Goal: Task Accomplishment & Management: Complete application form

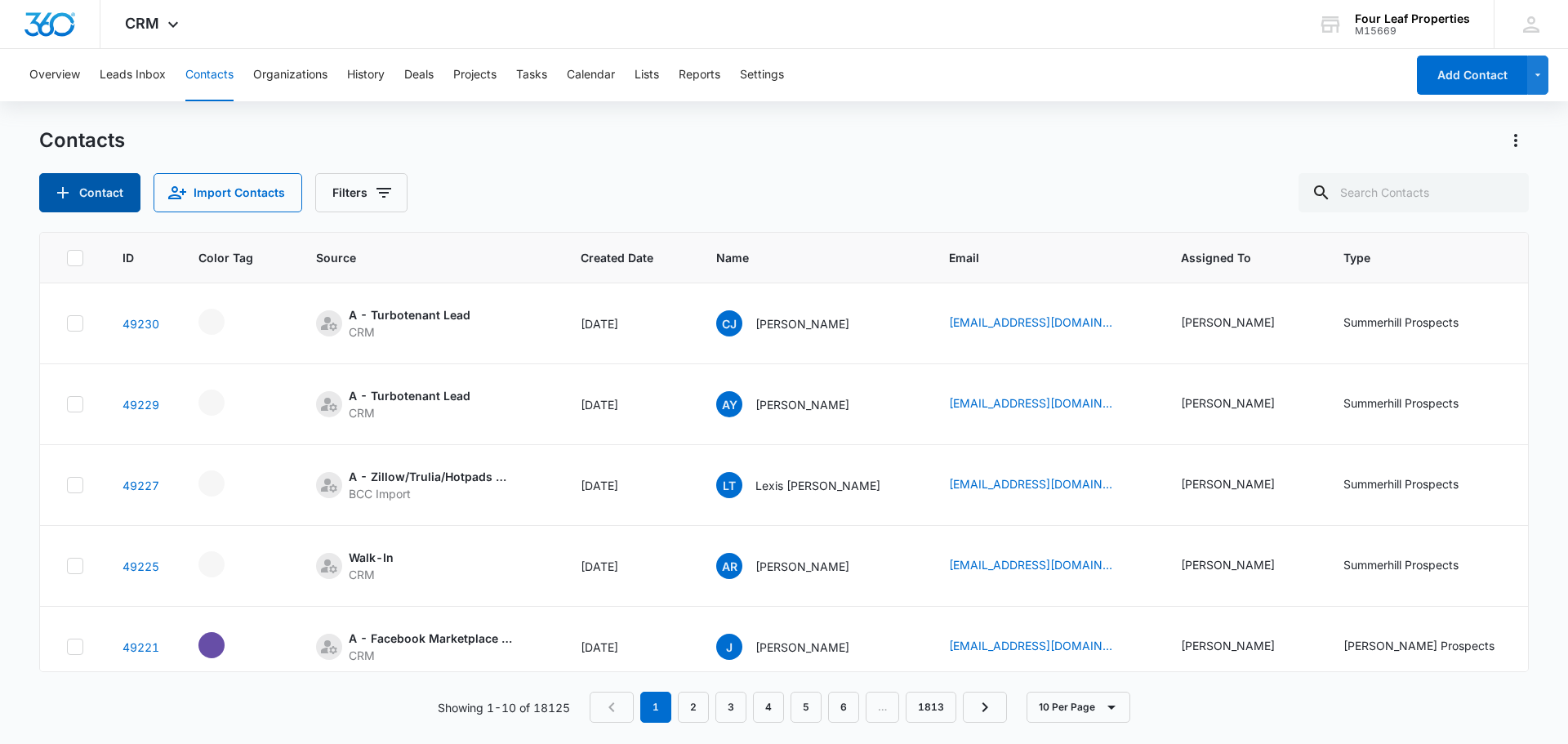
click at [123, 202] on button "Contact" at bounding box center [89, 193] width 101 height 39
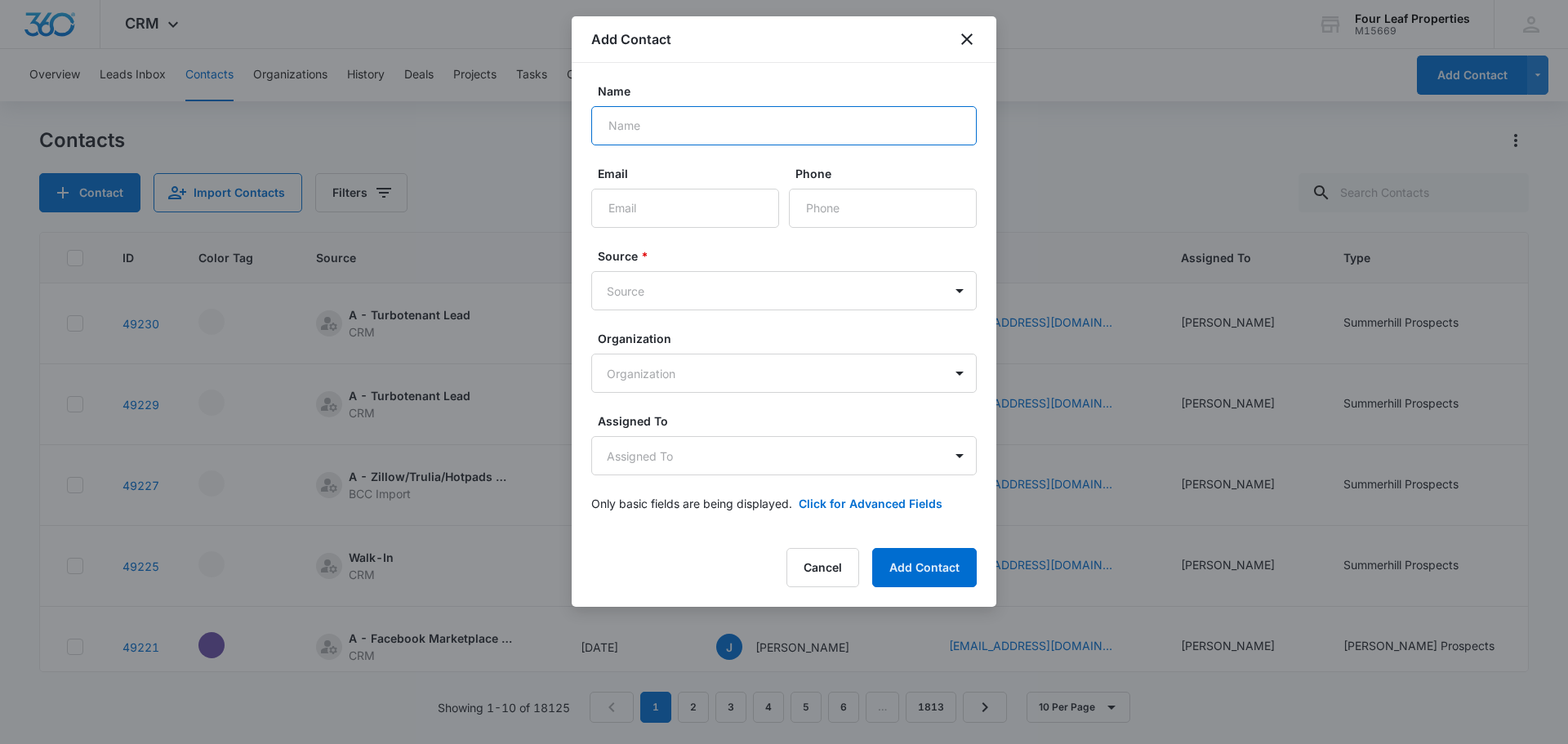
click at [785, 129] on input "Name" at bounding box center [784, 126] width 386 height 39
type input "T"
click at [963, 64] on div "Name Email Phone Source * Source Organization Organization Assigned To Assigned…" at bounding box center [783, 297] width 424 height 469
click at [975, 39] on icon "close" at bounding box center [967, 39] width 20 height 20
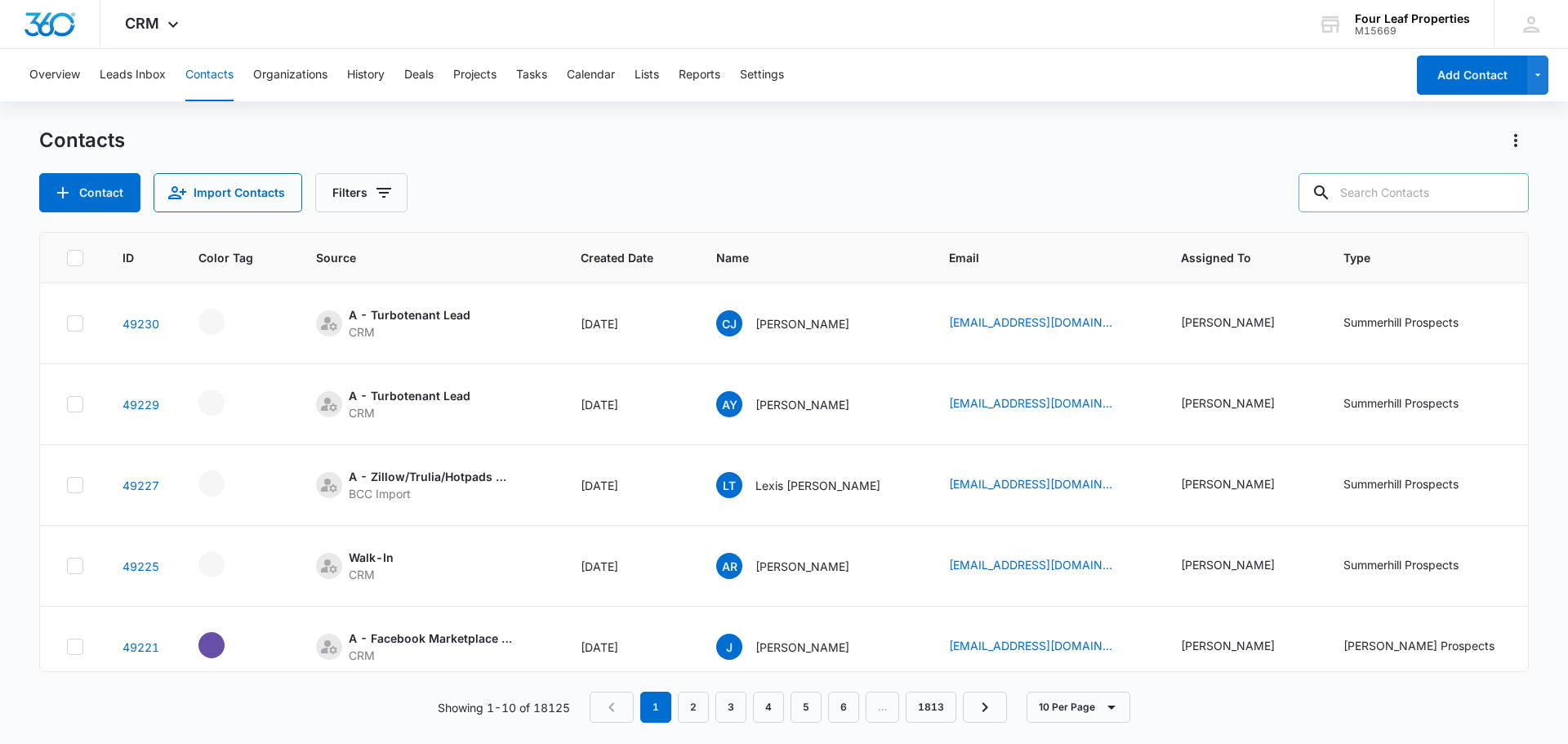
click at [1429, 204] on input "text" at bounding box center [1414, 193] width 230 height 39
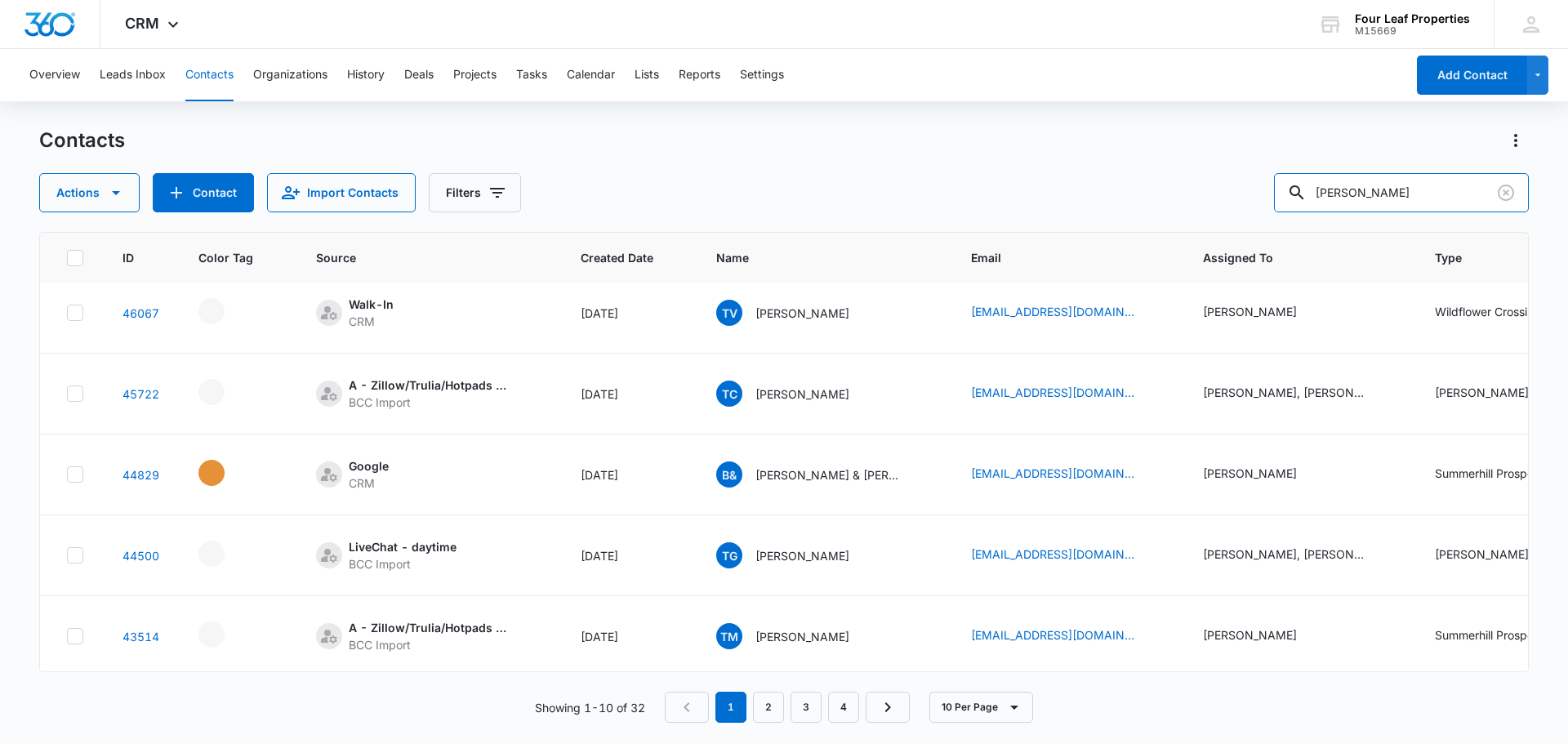
scroll to position [163, 0]
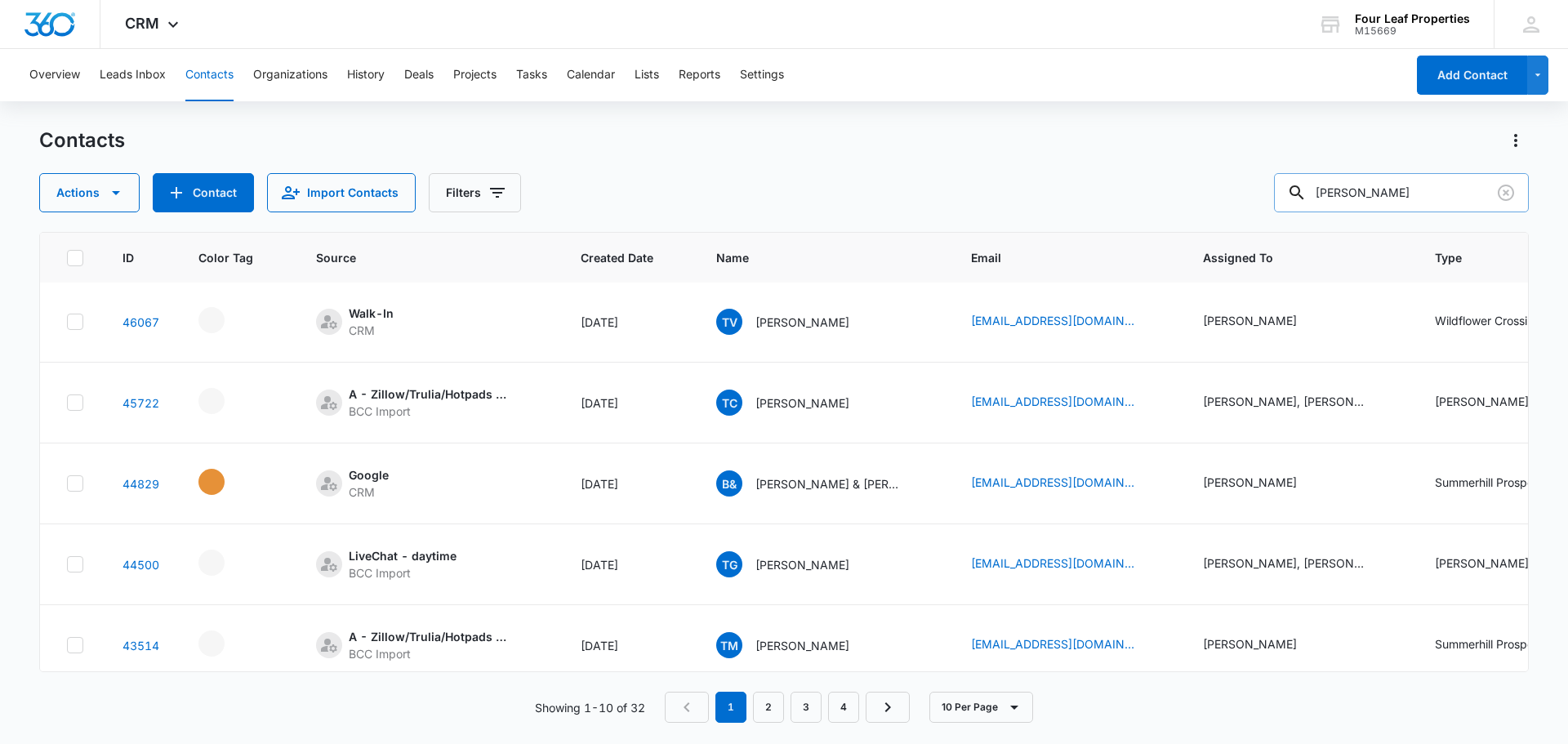
type input "[PERSON_NAME]"
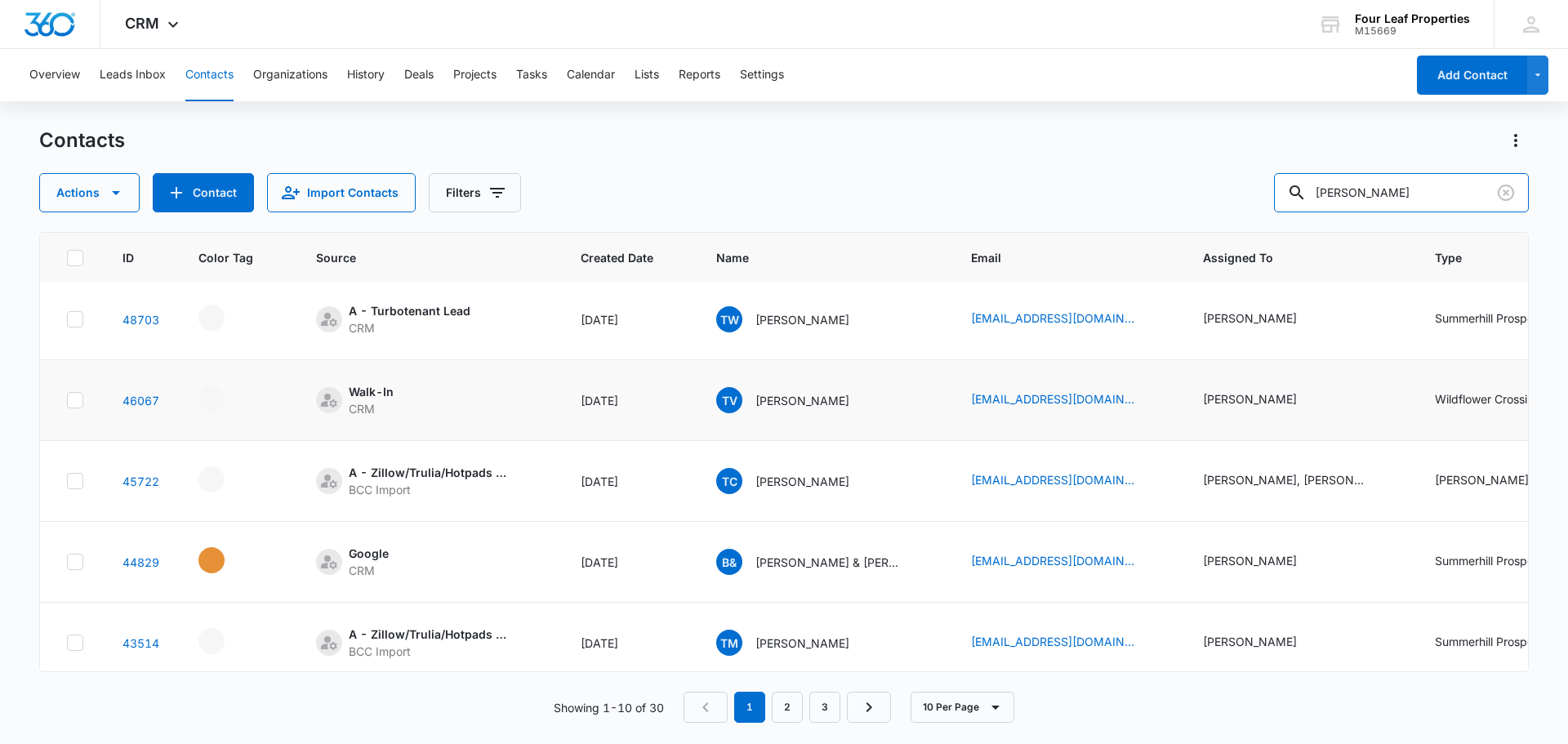
scroll to position [0, 0]
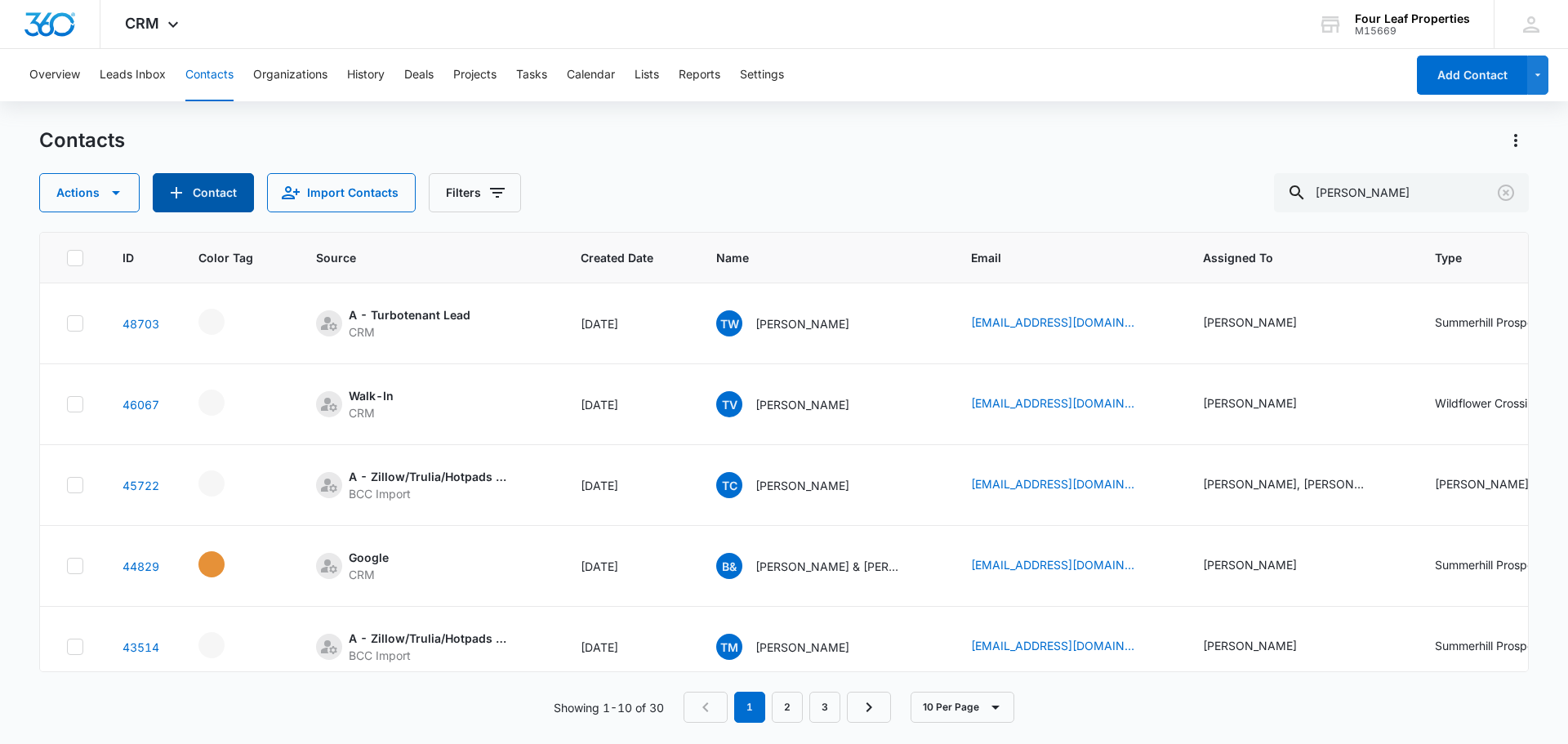
click at [215, 182] on button "Contact" at bounding box center [203, 193] width 101 height 39
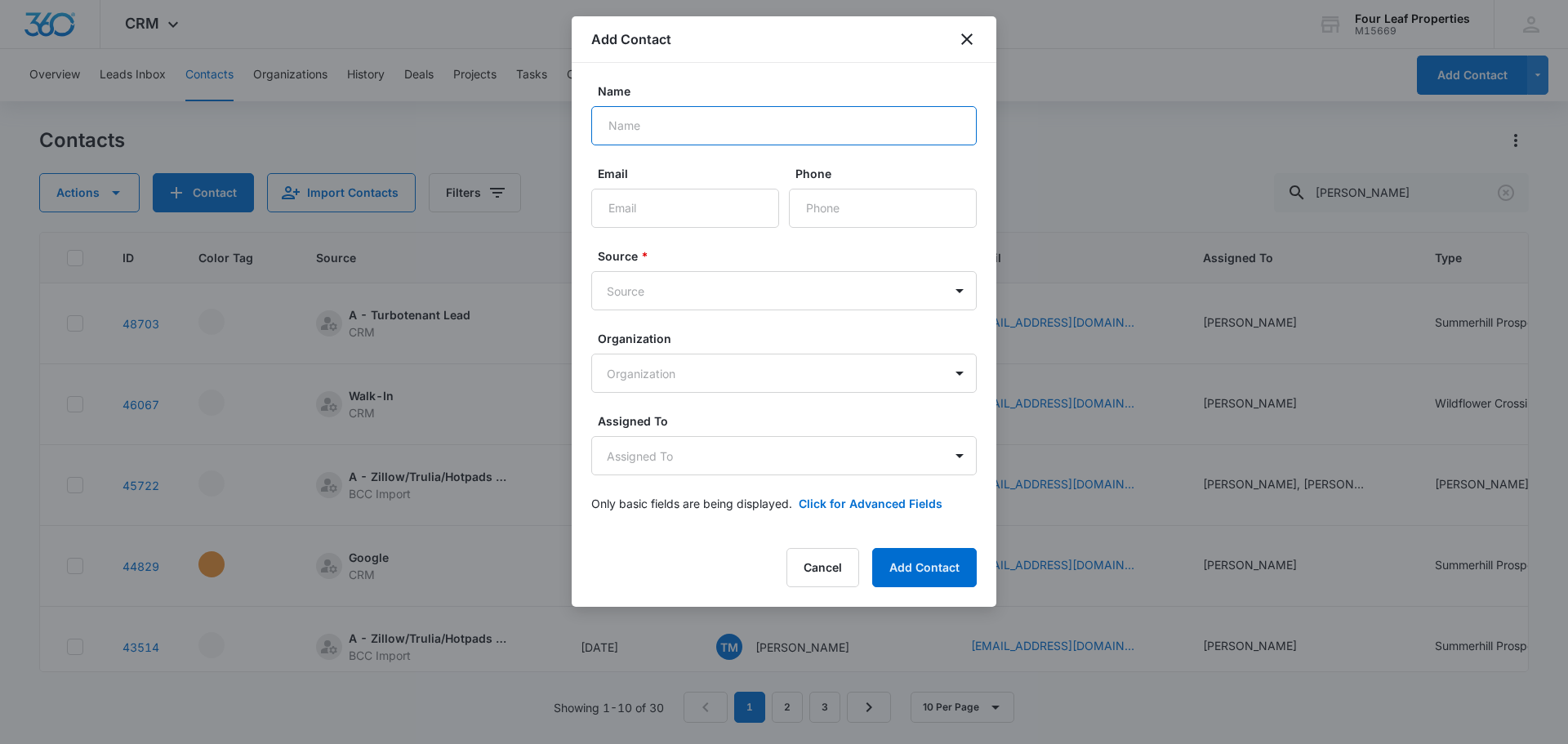
click at [628, 131] on input "Name" at bounding box center [784, 126] width 386 height 39
type input "[PERSON_NAME]"
click at [710, 207] on input "Email" at bounding box center [685, 208] width 188 height 39
click at [631, 219] on input "Email" at bounding box center [685, 208] width 188 height 39
paste input "[EMAIL_ADDRESS][DOMAIN_NAME]"
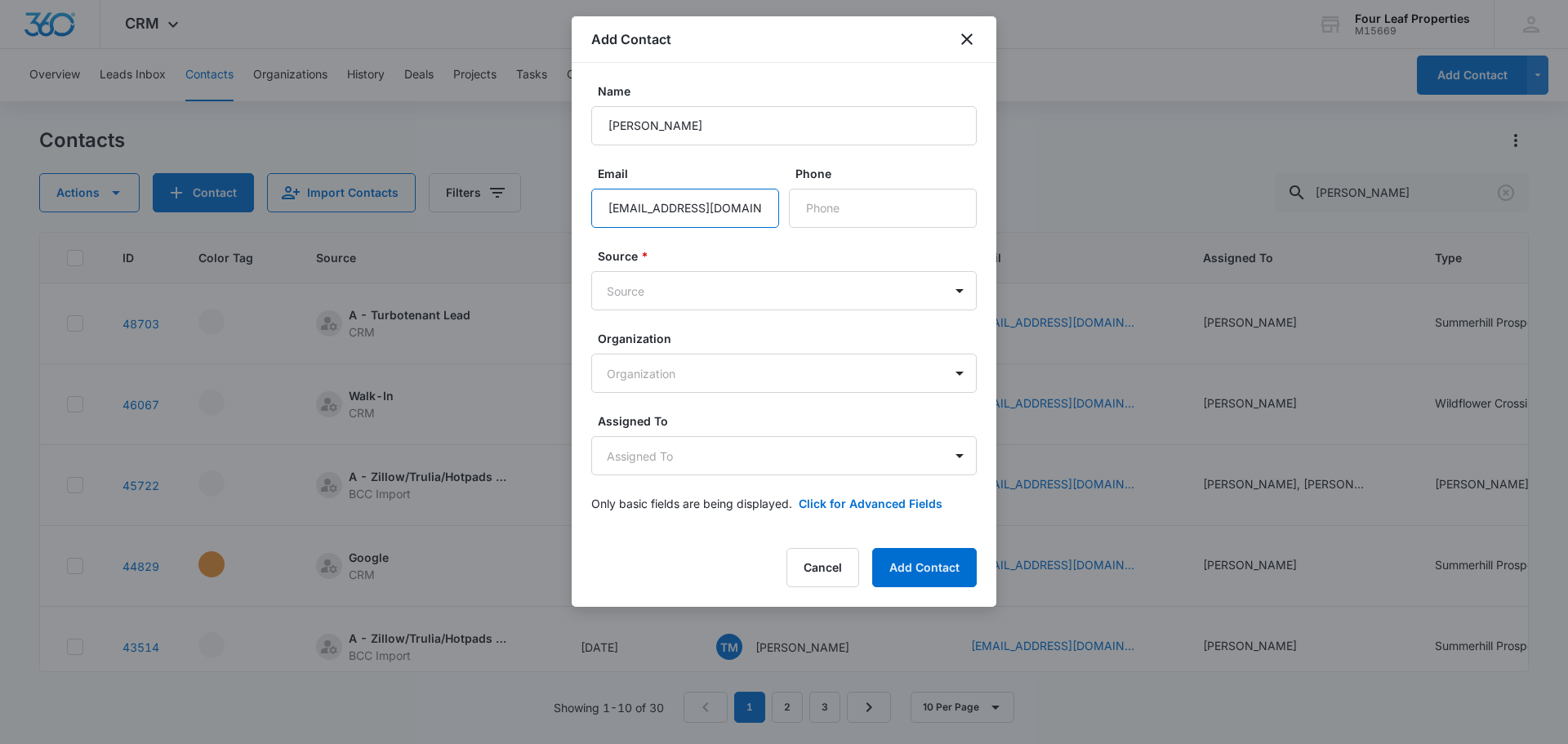
scroll to position [0, 14]
type input "[EMAIL_ADDRESS][DOMAIN_NAME]"
click at [813, 214] on input "Phone" at bounding box center [882, 208] width 188 height 39
click at [938, 212] on input "Phone" at bounding box center [882, 208] width 188 height 39
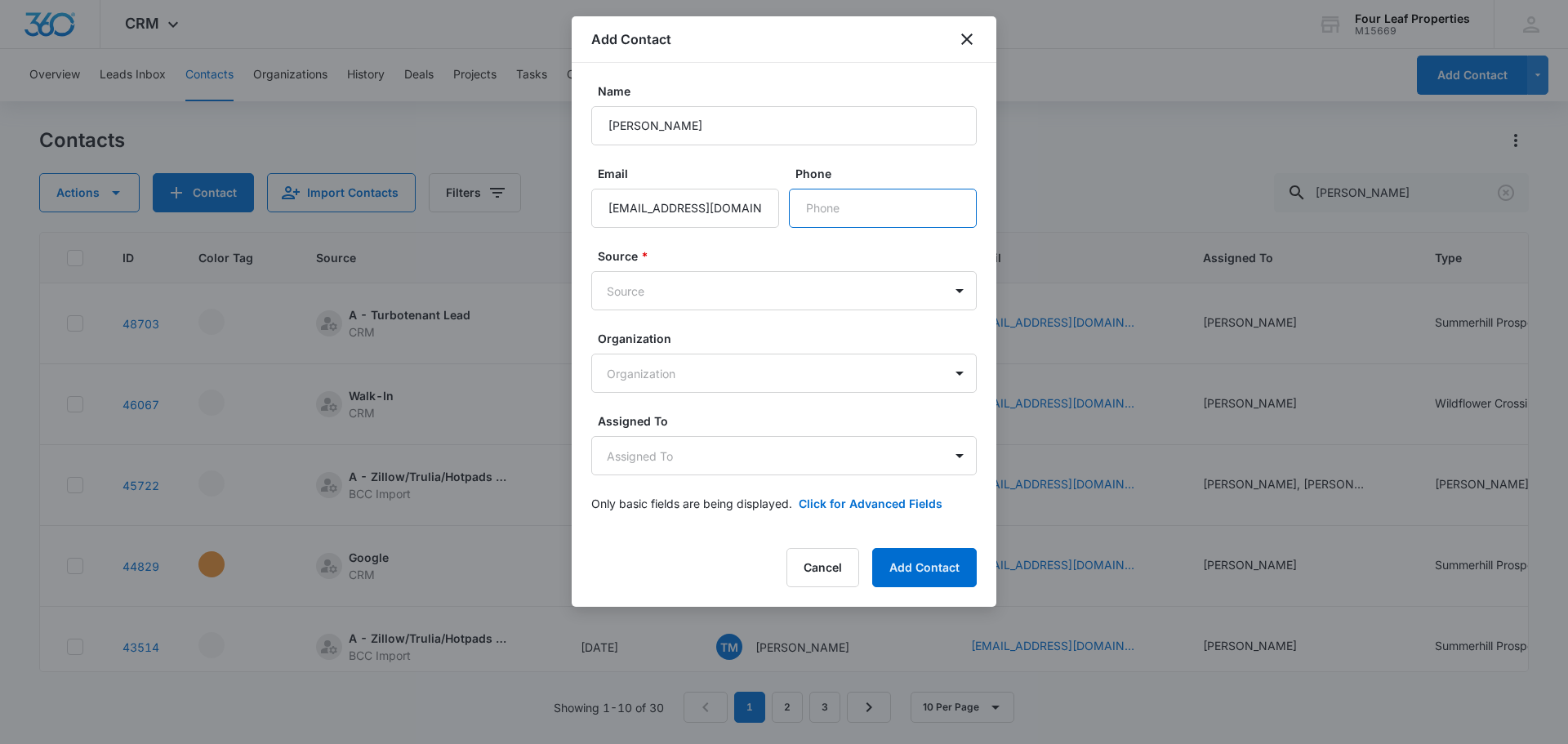
paste input "[PHONE_NUMBER]"
type input "[PHONE_NUMBER]"
click at [758, 289] on body "CRM Apps Reputation Websites Forms CRM Email Social Shop Payments POS Content A…" at bounding box center [784, 372] width 1568 height 744
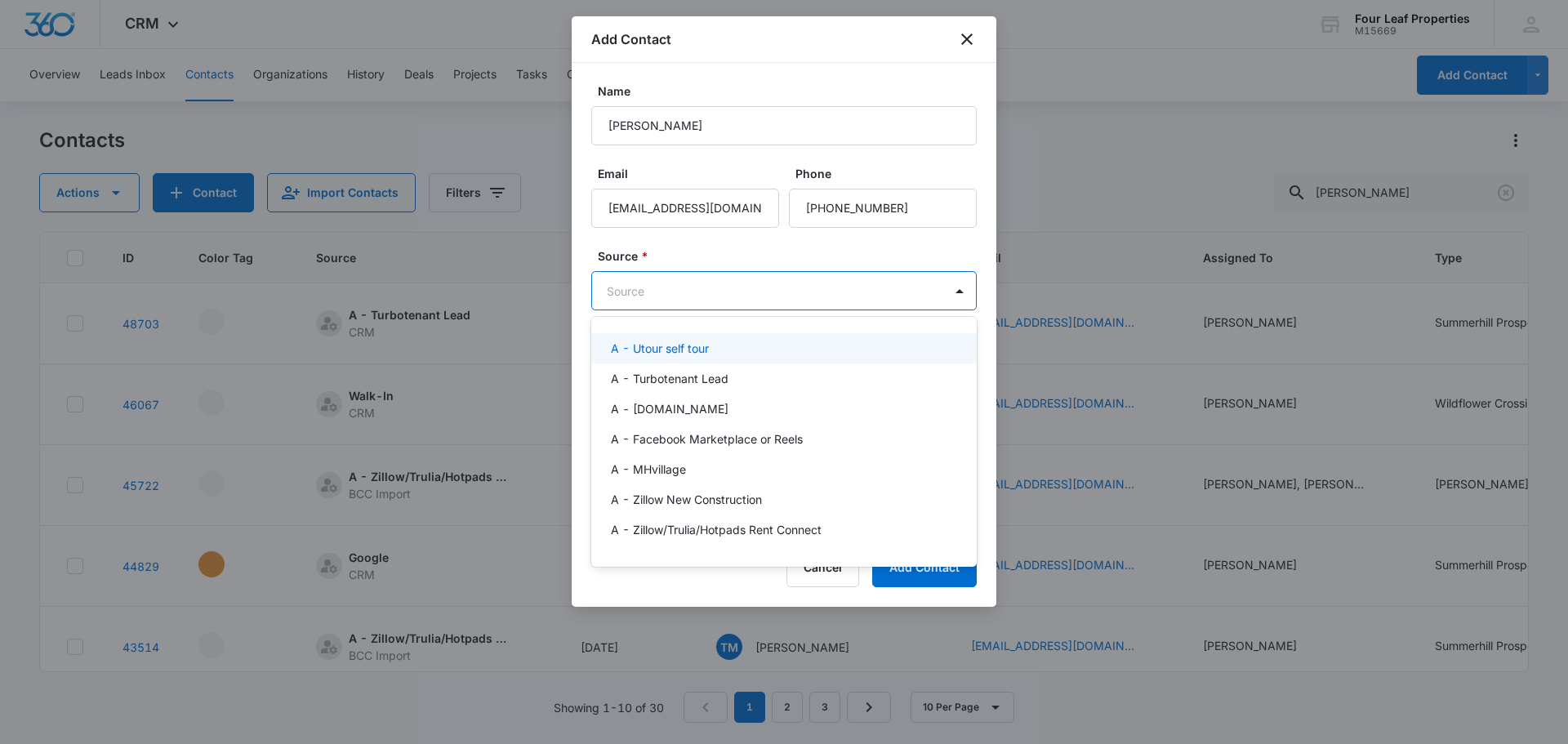
type input "z"
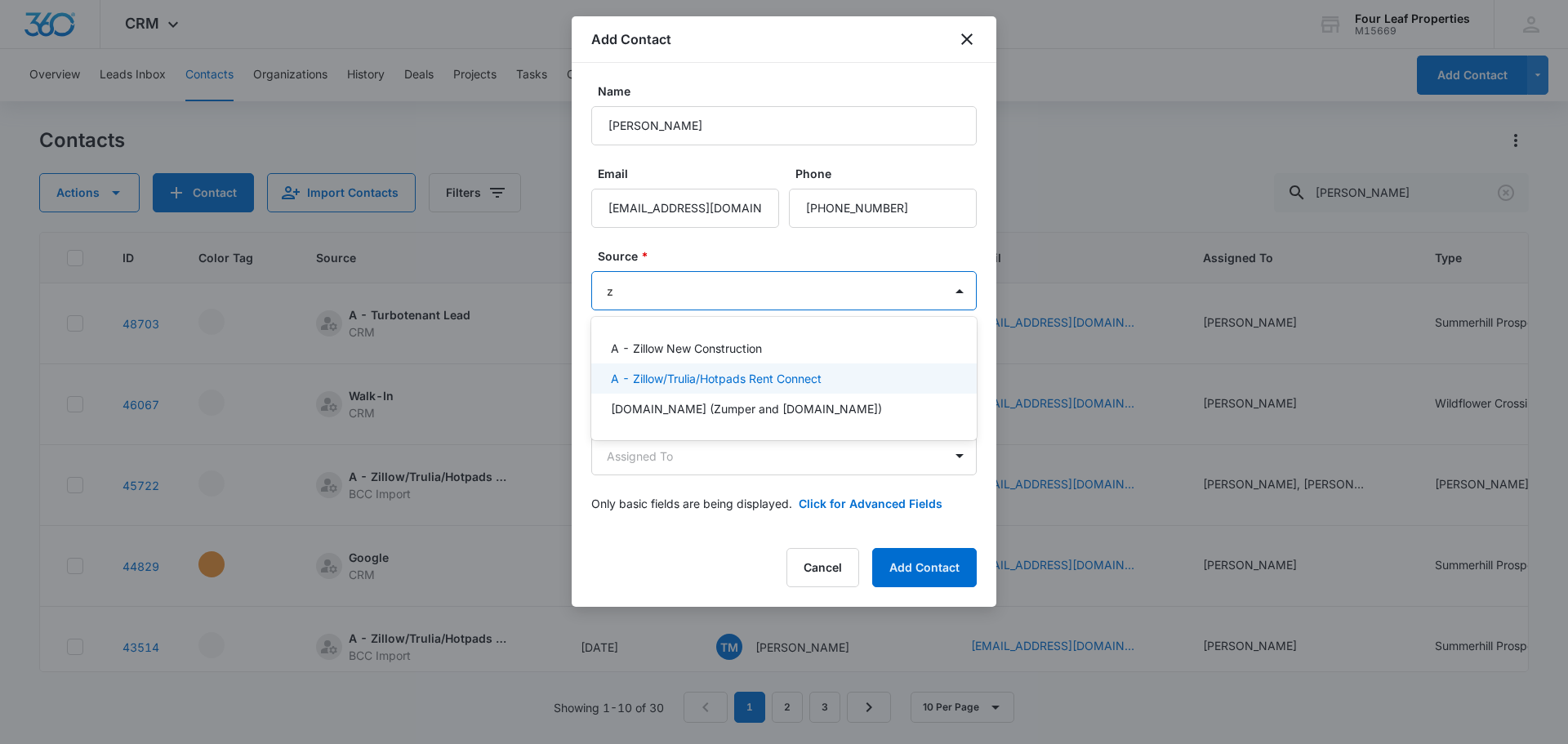
click at [795, 386] on p "A - Zillow/Trulia/Hotpads Rent Connect" at bounding box center [716, 378] width 211 height 17
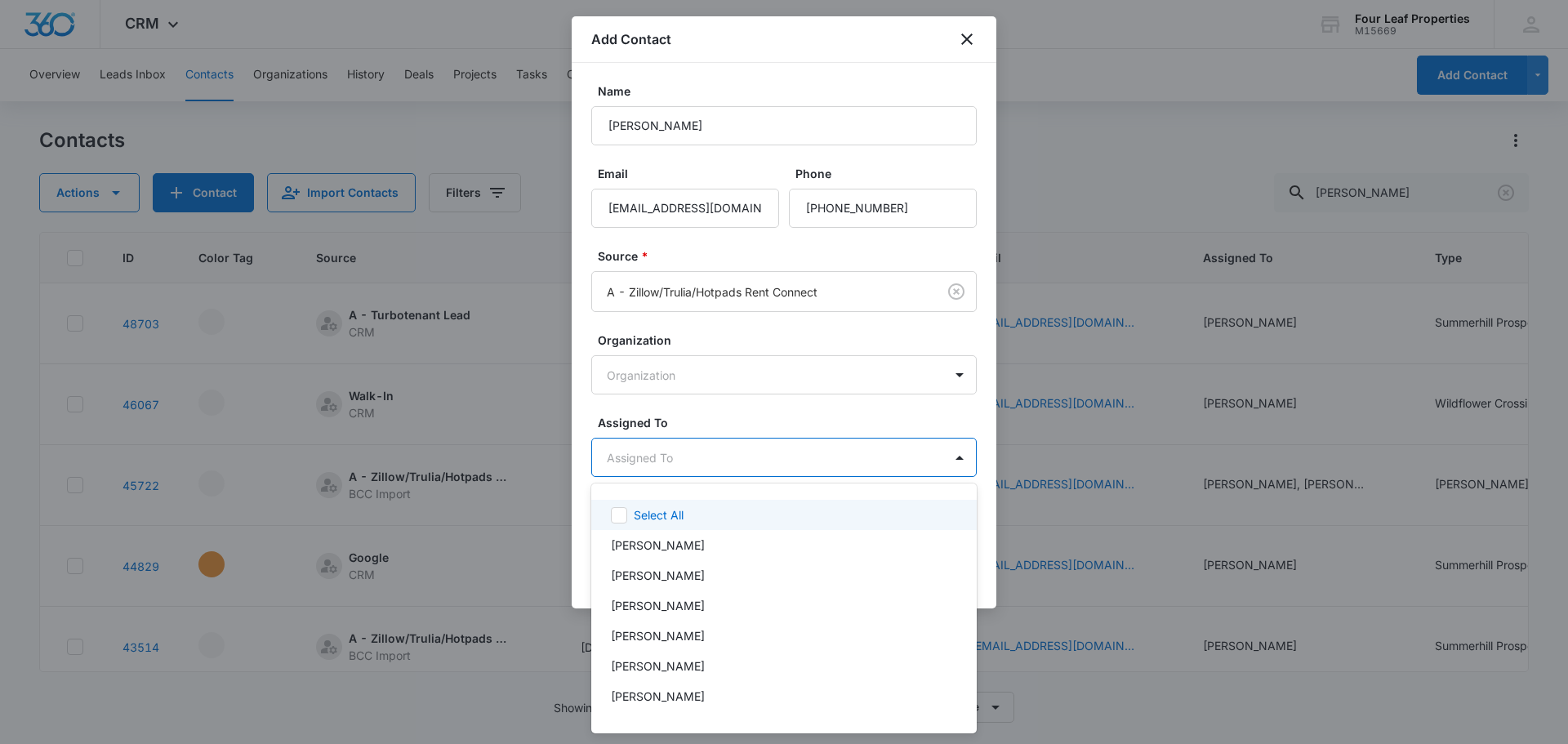
click at [736, 454] on body "CRM Apps Reputation Websites Forms CRM Email Social Shop Payments POS Content A…" at bounding box center [784, 372] width 1568 height 744
type input "fe"
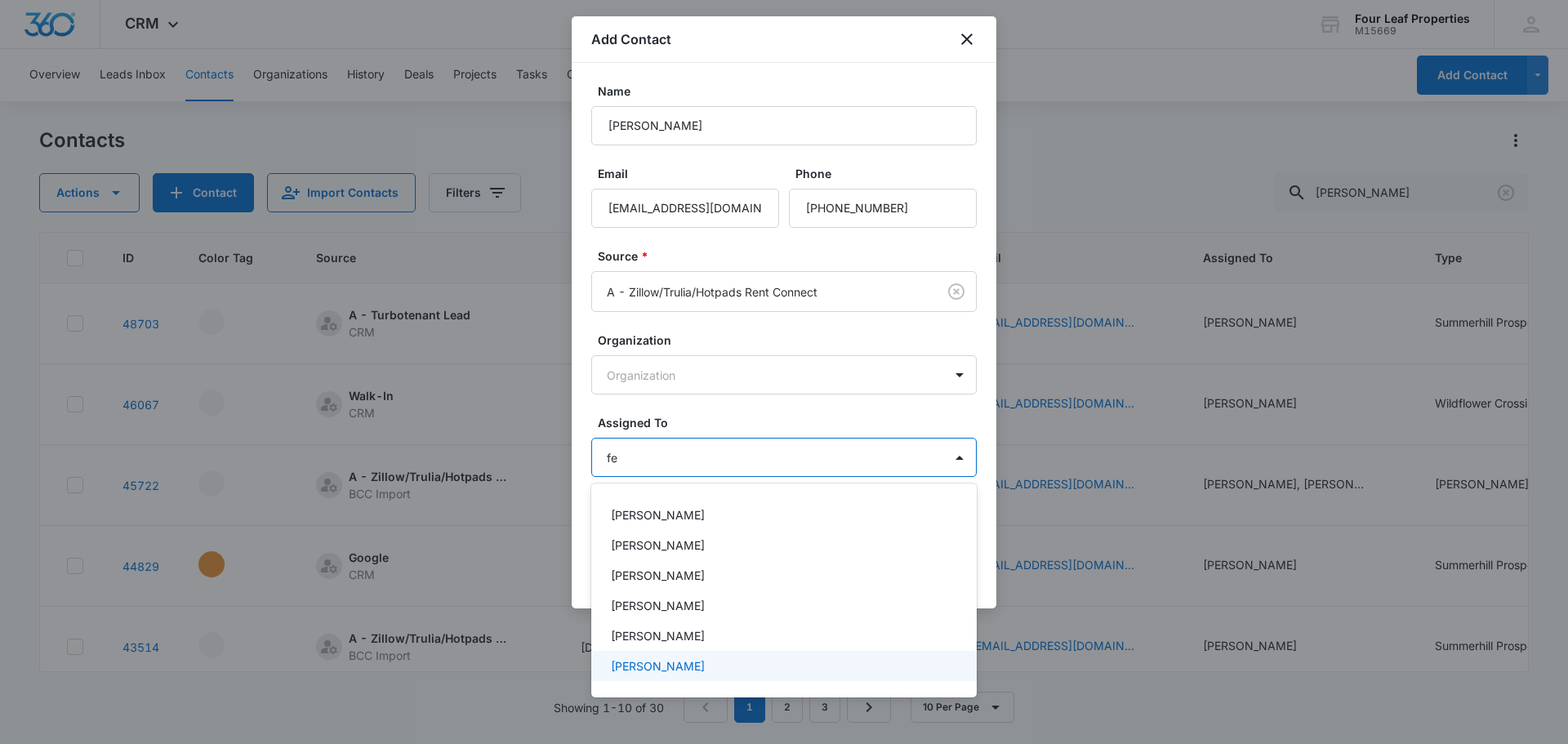
click at [699, 657] on div "[PERSON_NAME]" at bounding box center [782, 665] width 343 height 17
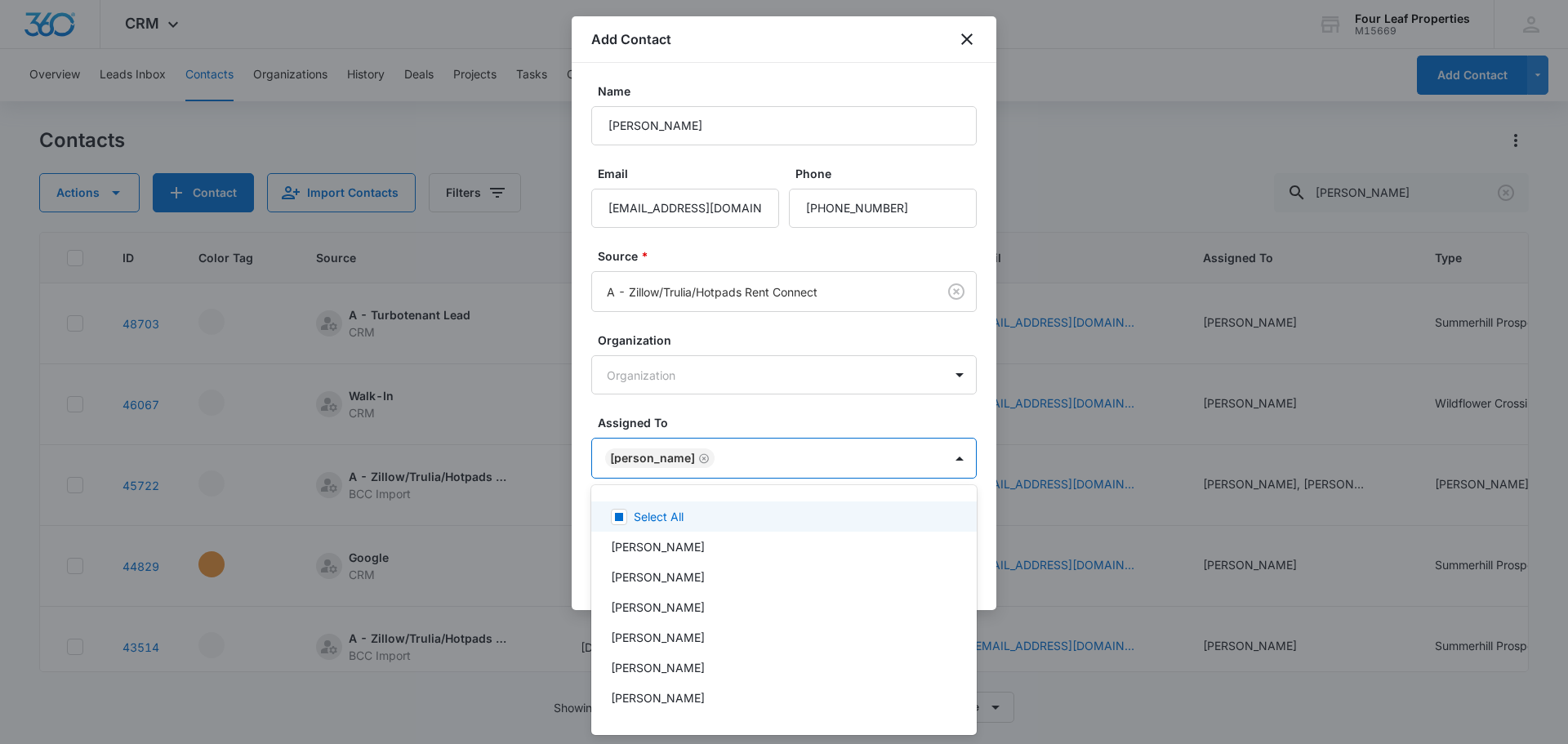
click at [758, 434] on div at bounding box center [784, 372] width 1568 height 744
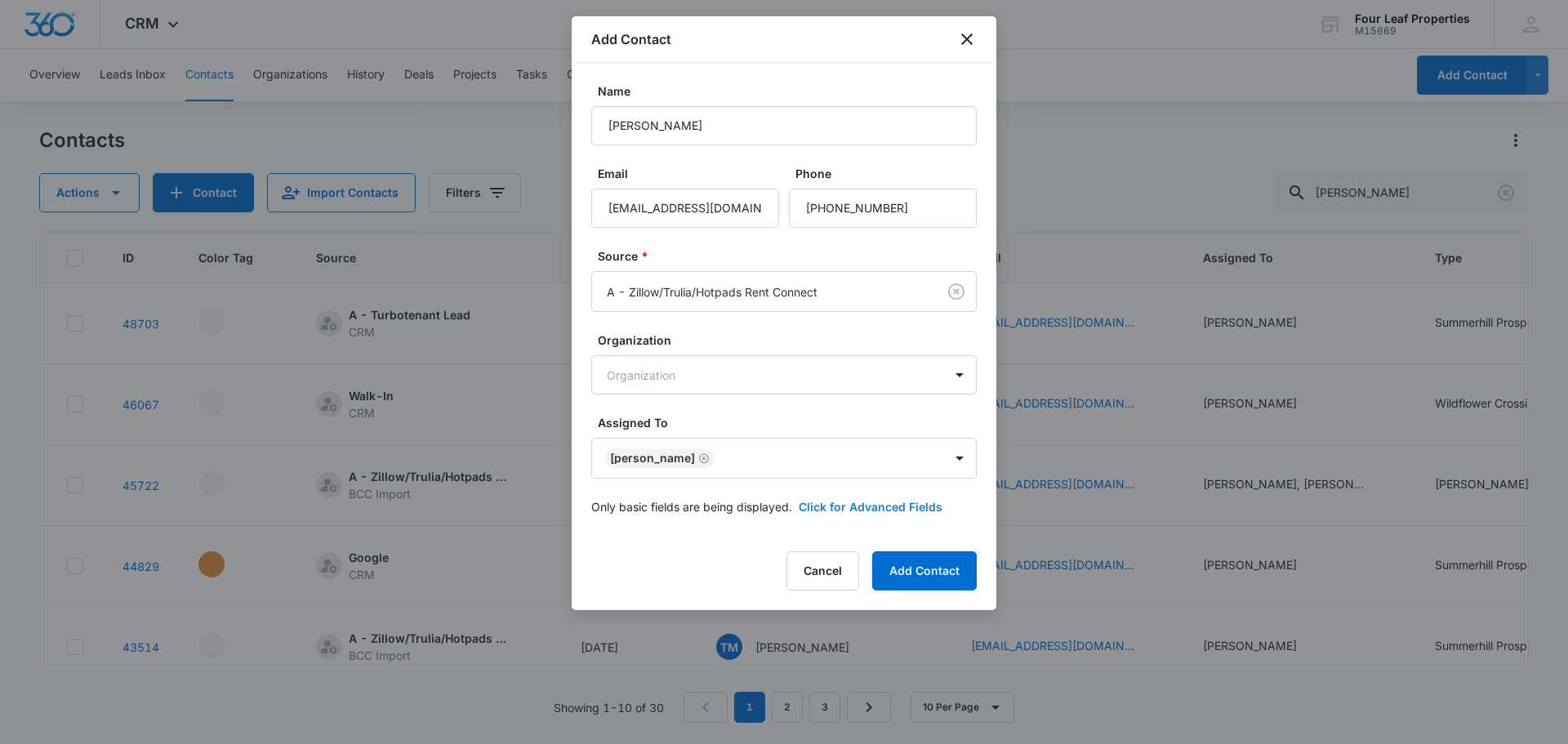
click at [804, 506] on button "Click for Advanced Fields" at bounding box center [870, 506] width 144 height 17
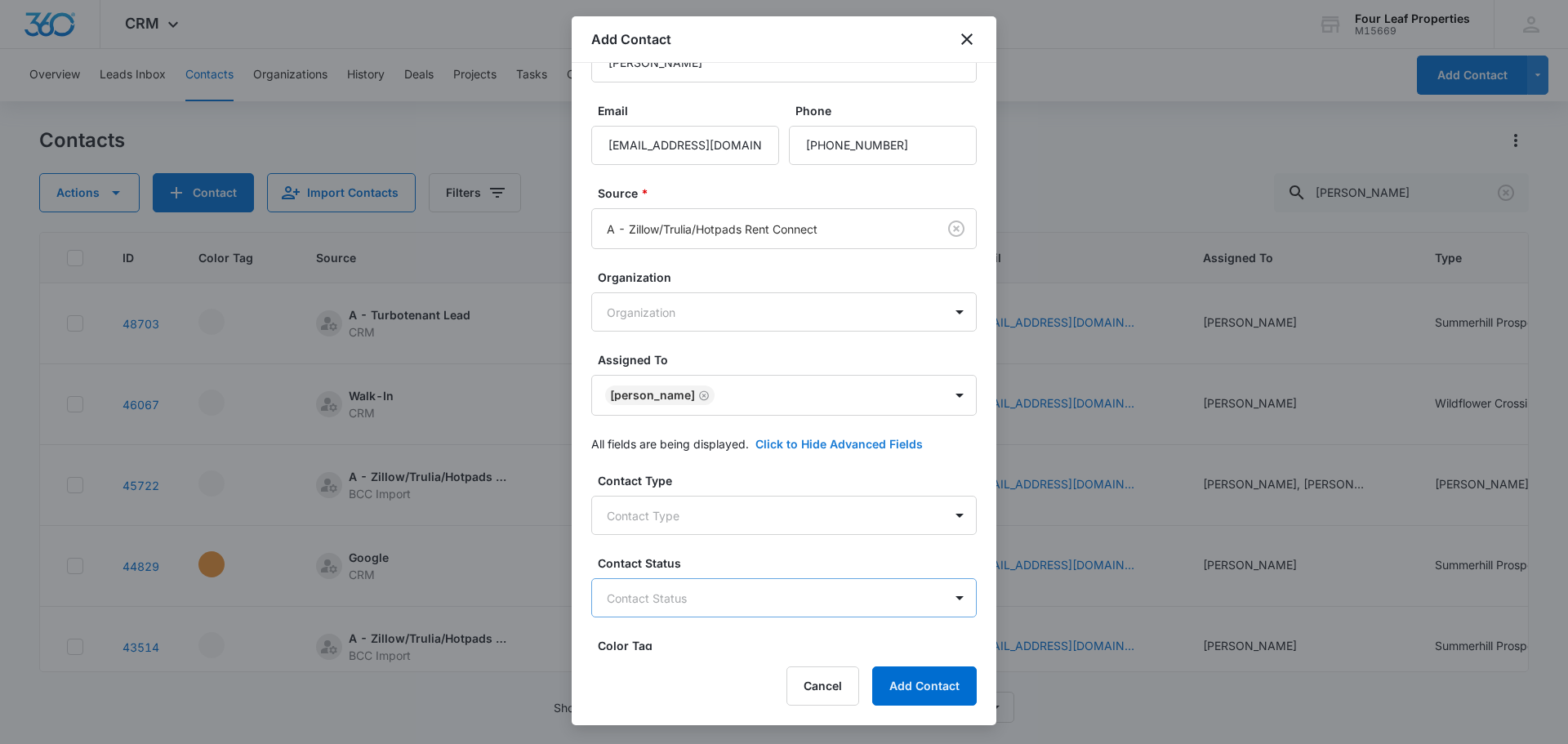
scroll to position [245, 0]
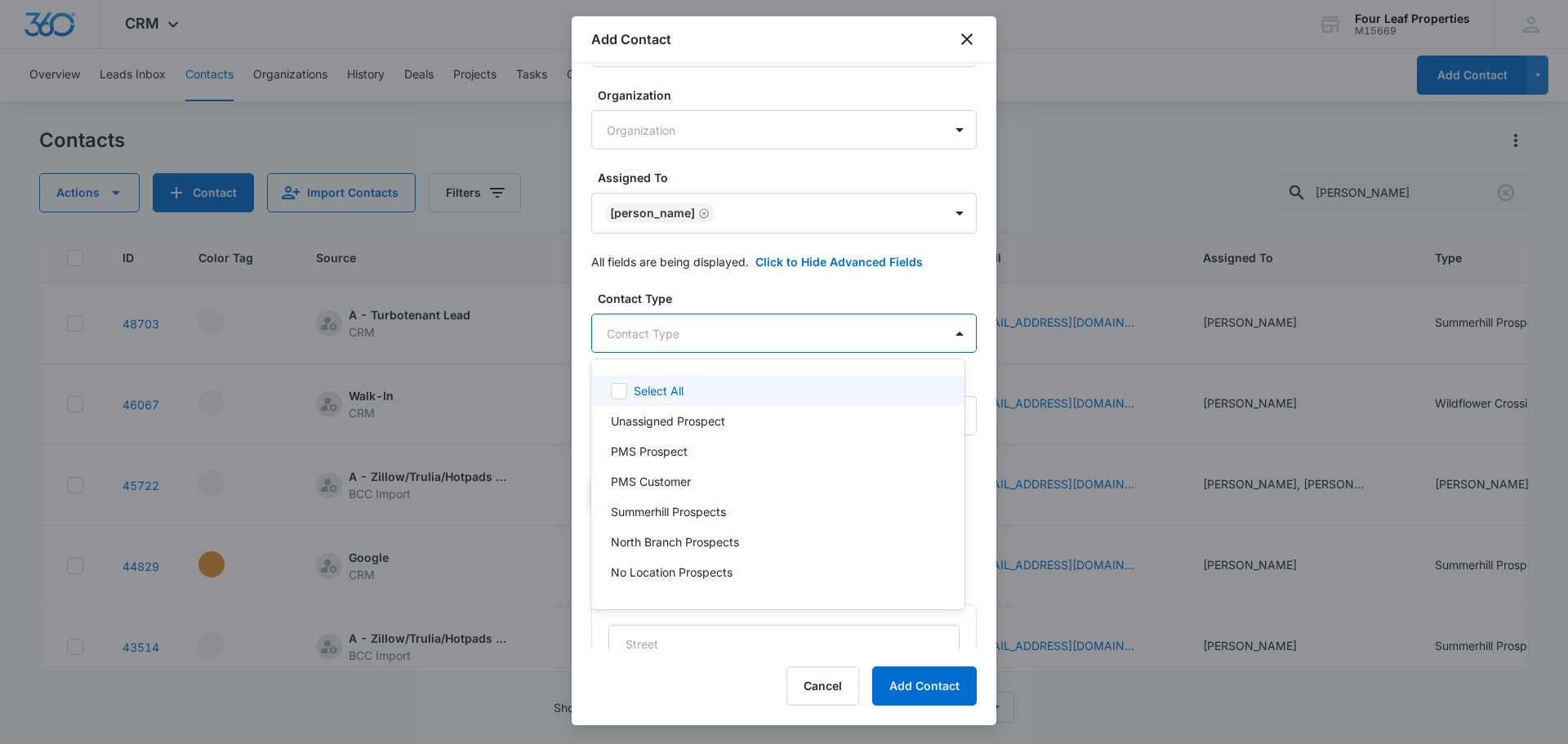
drag, startPoint x: 764, startPoint y: 339, endPoint x: 731, endPoint y: 310, distance: 43.9
click at [755, 335] on body "CRM Apps Reputation Websites Forms CRM Email Social Shop Payments POS Content A…" at bounding box center [784, 372] width 1568 height 744
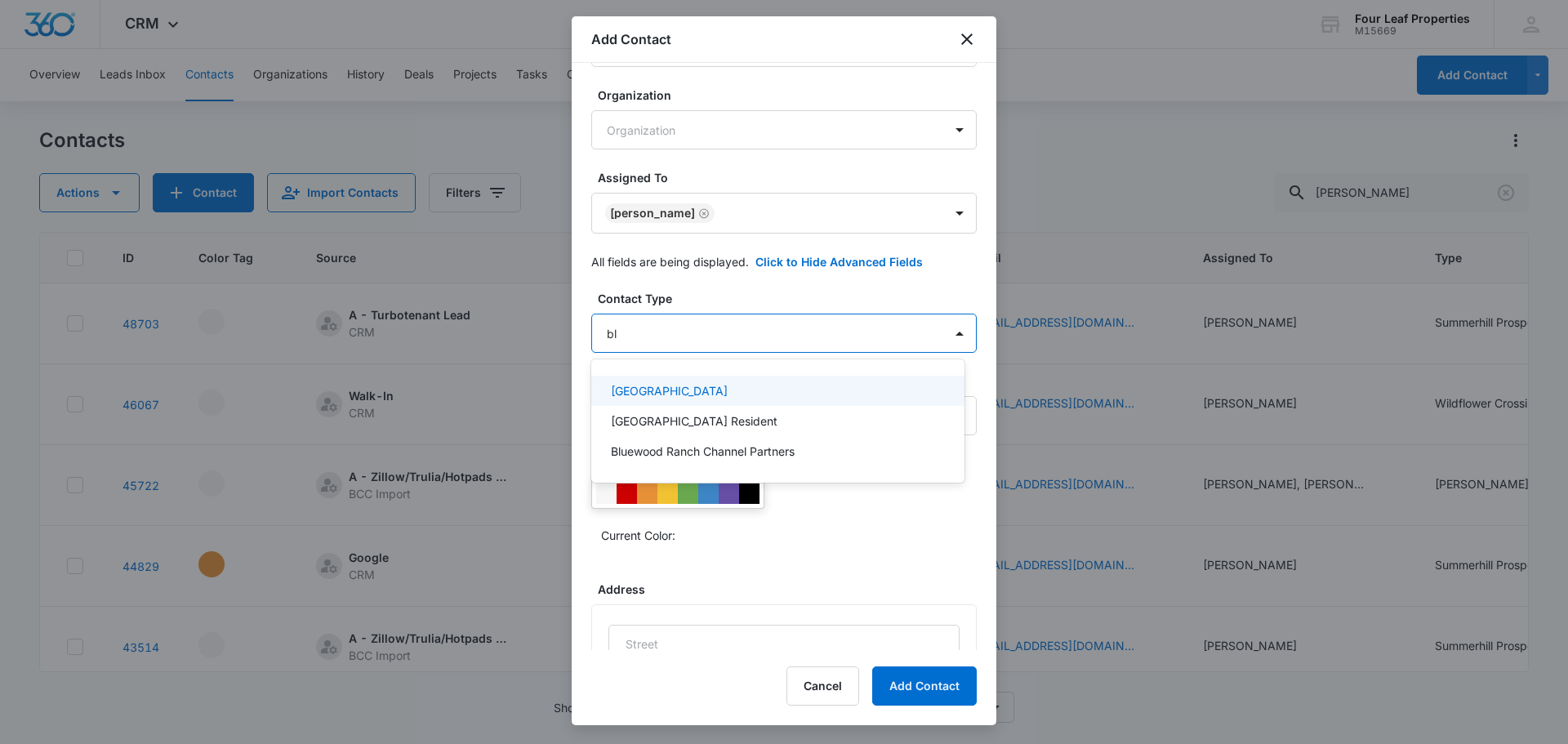
type input "blu"
click at [728, 389] on p "[GEOGRAPHIC_DATA]" at bounding box center [669, 390] width 117 height 17
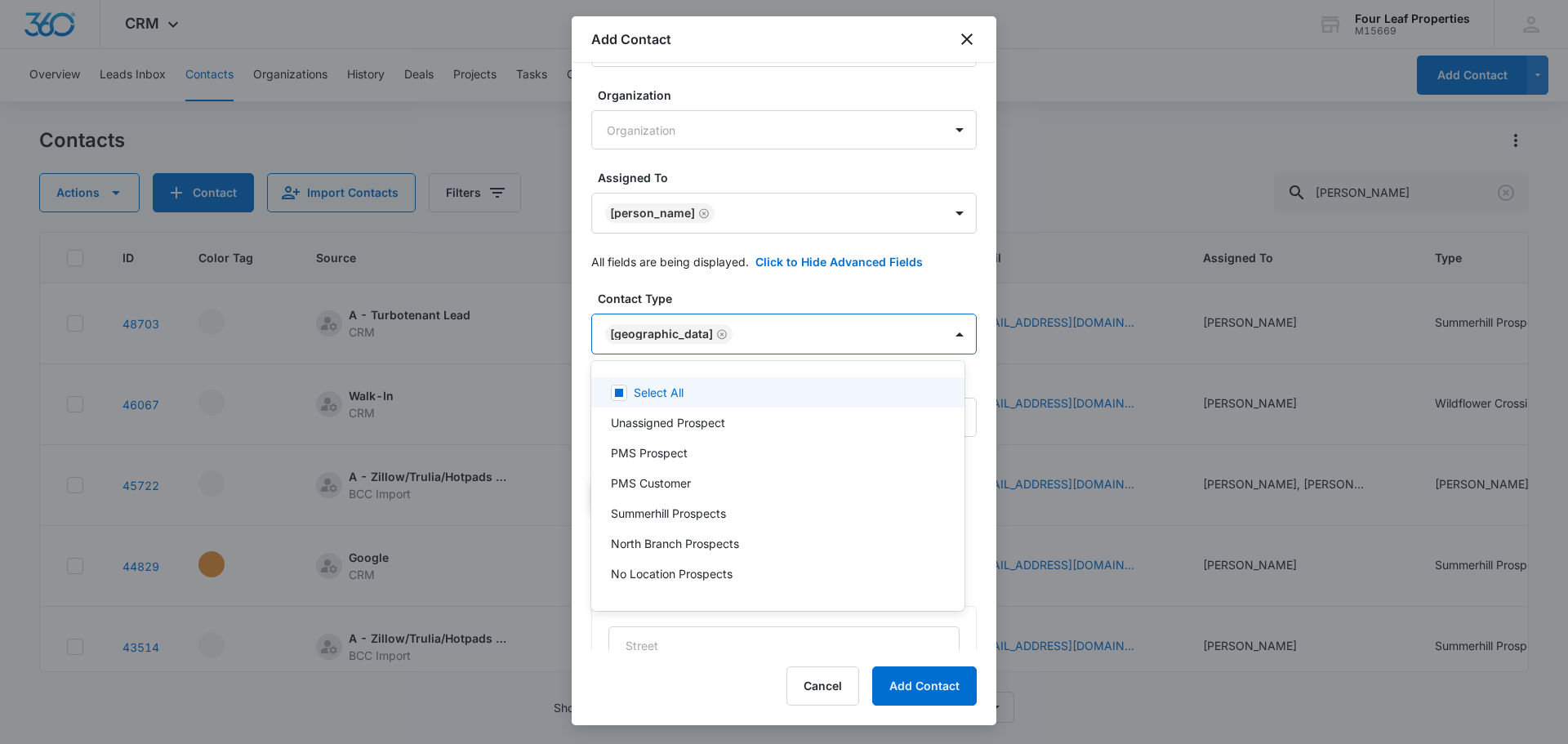
click at [746, 297] on div at bounding box center [784, 372] width 1568 height 744
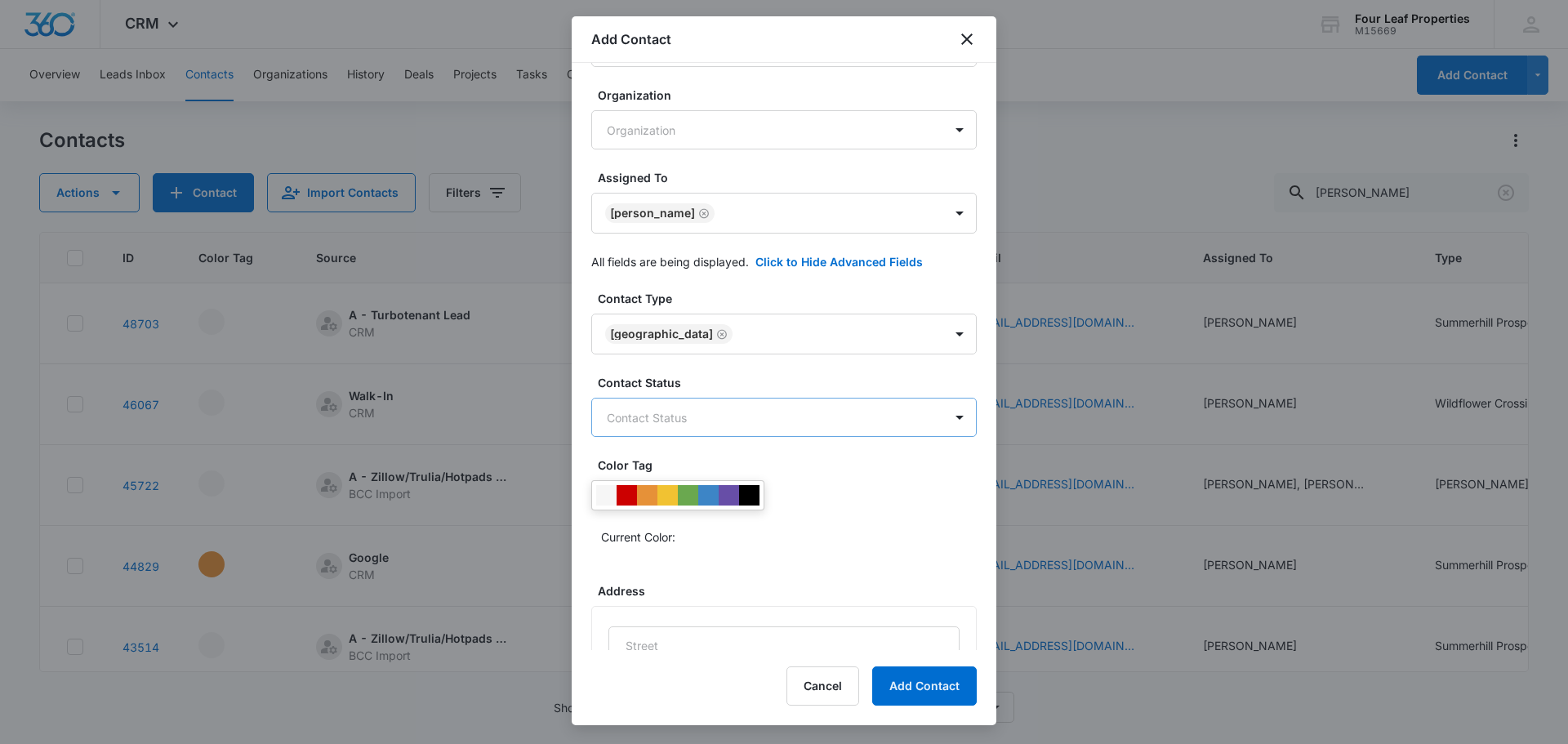
click at [758, 433] on body "CRM Apps Reputation Websites Forms CRM Email Social Shop Payments POS Content A…" at bounding box center [784, 372] width 1568 height 744
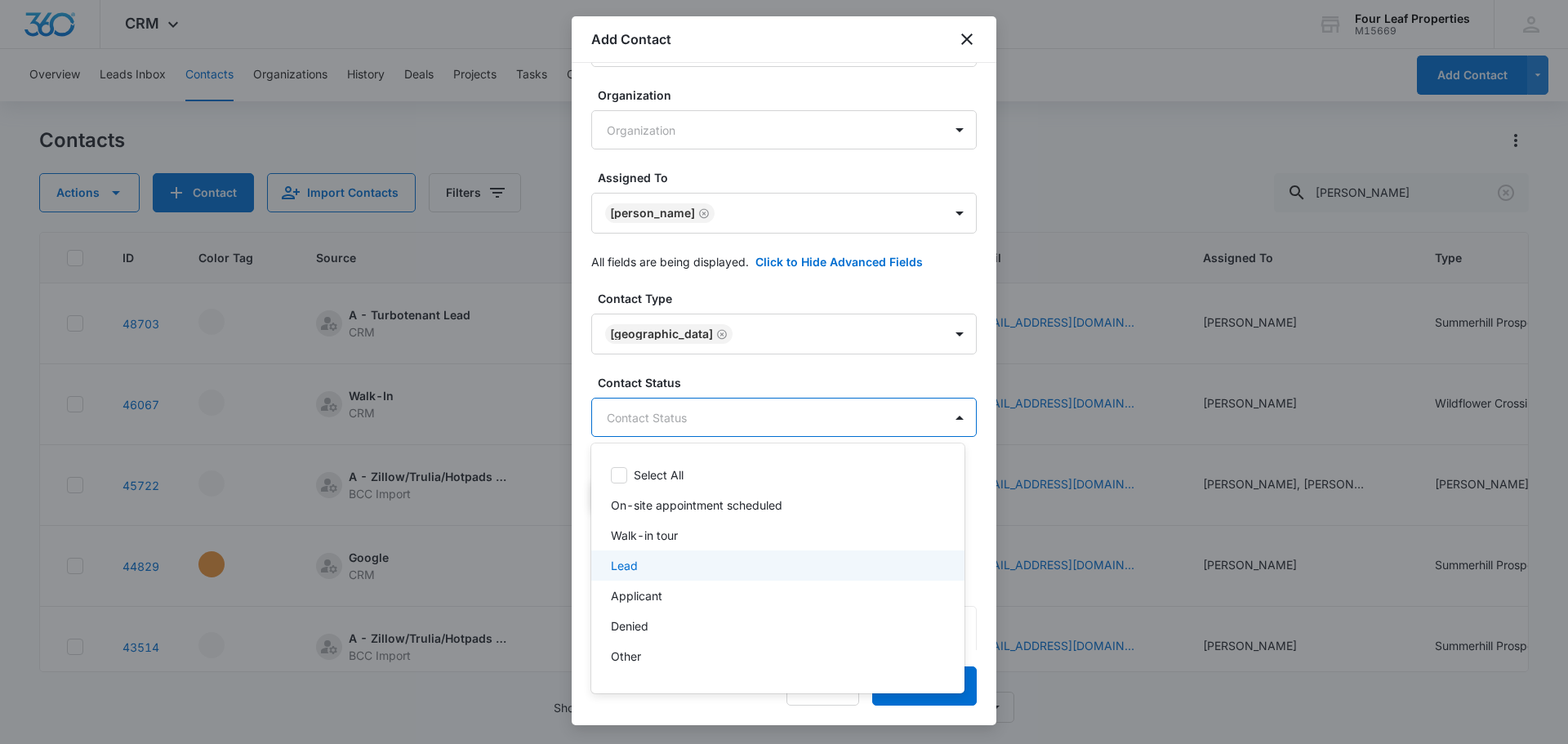
click at [722, 562] on div "Lead" at bounding box center [776, 565] width 330 height 17
click at [738, 372] on div at bounding box center [784, 372] width 1568 height 744
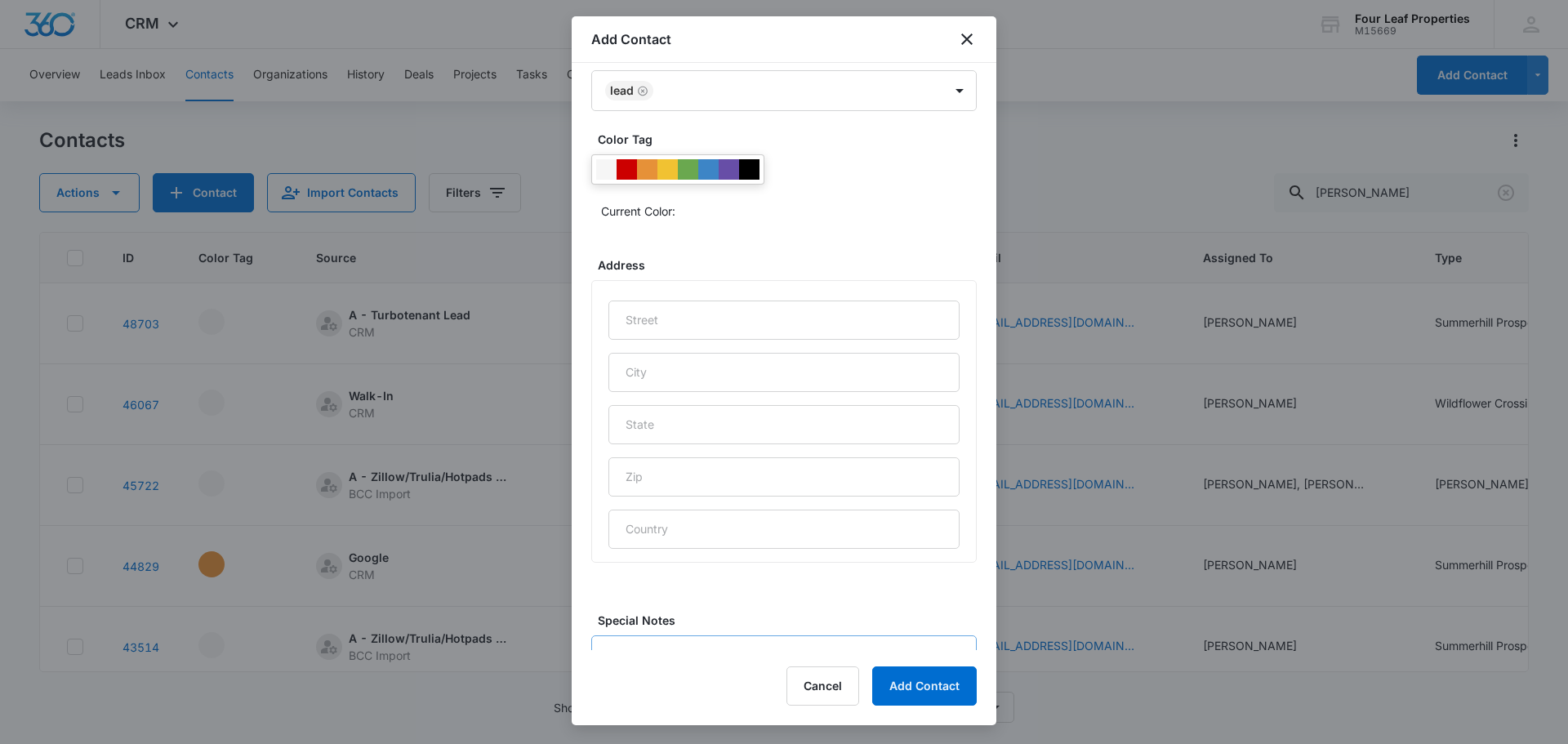
scroll to position [651, 0]
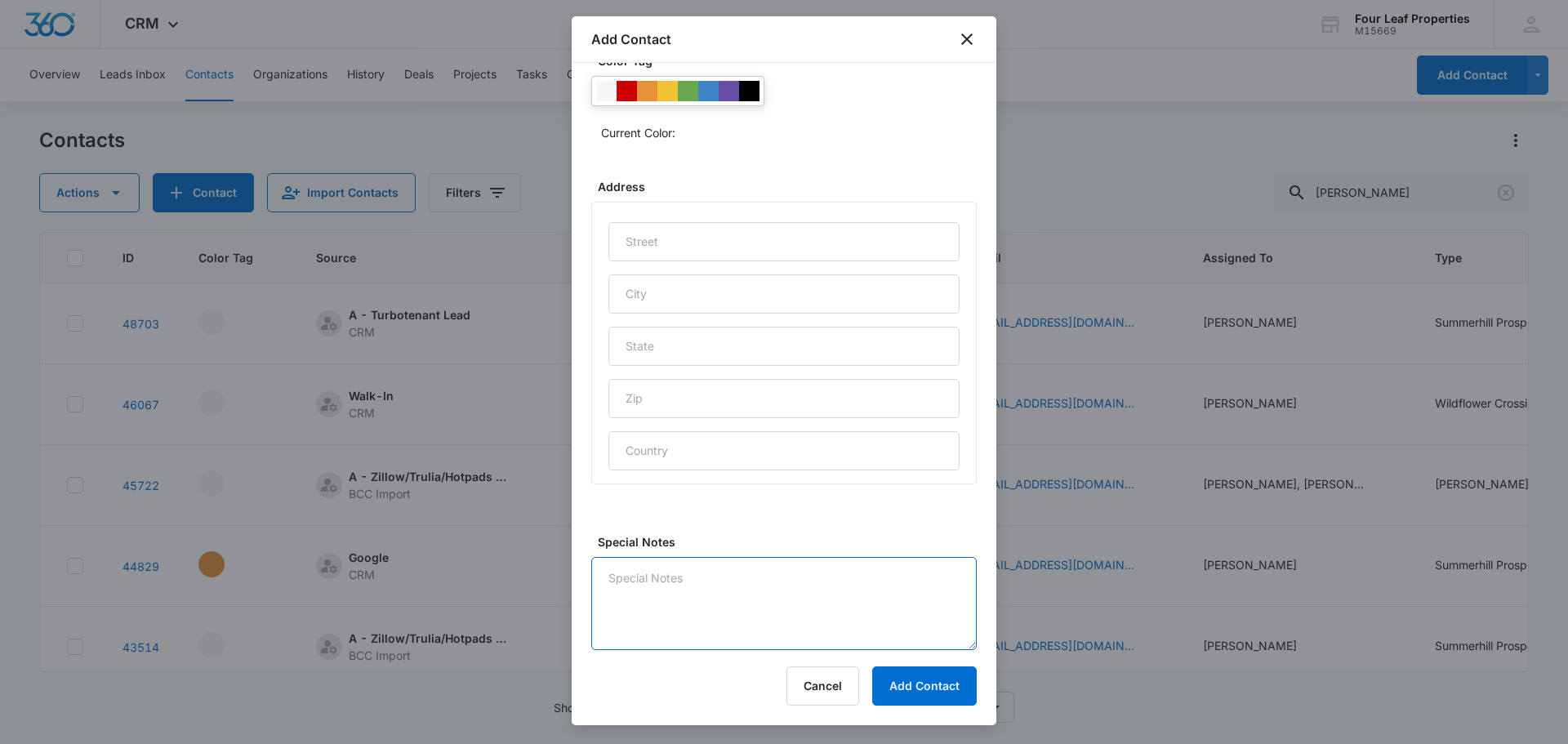
click at [758, 615] on textarea "Special Notes" at bounding box center [784, 604] width 386 height 93
type textarea "Called Text Emailed"
click at [901, 671] on button "Add Contact" at bounding box center [924, 686] width 104 height 39
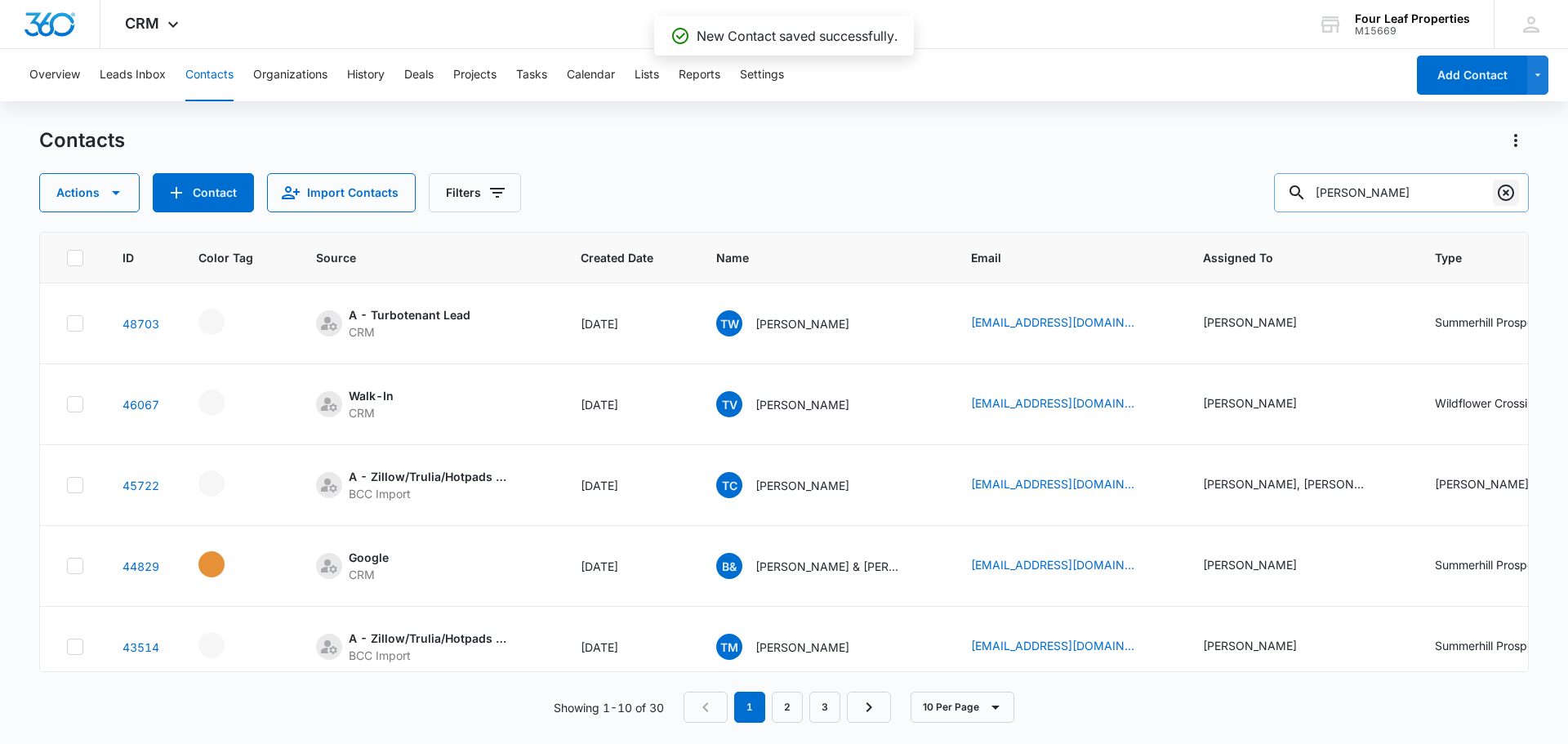
click at [1505, 188] on icon "Clear" at bounding box center [1505, 193] width 20 height 20
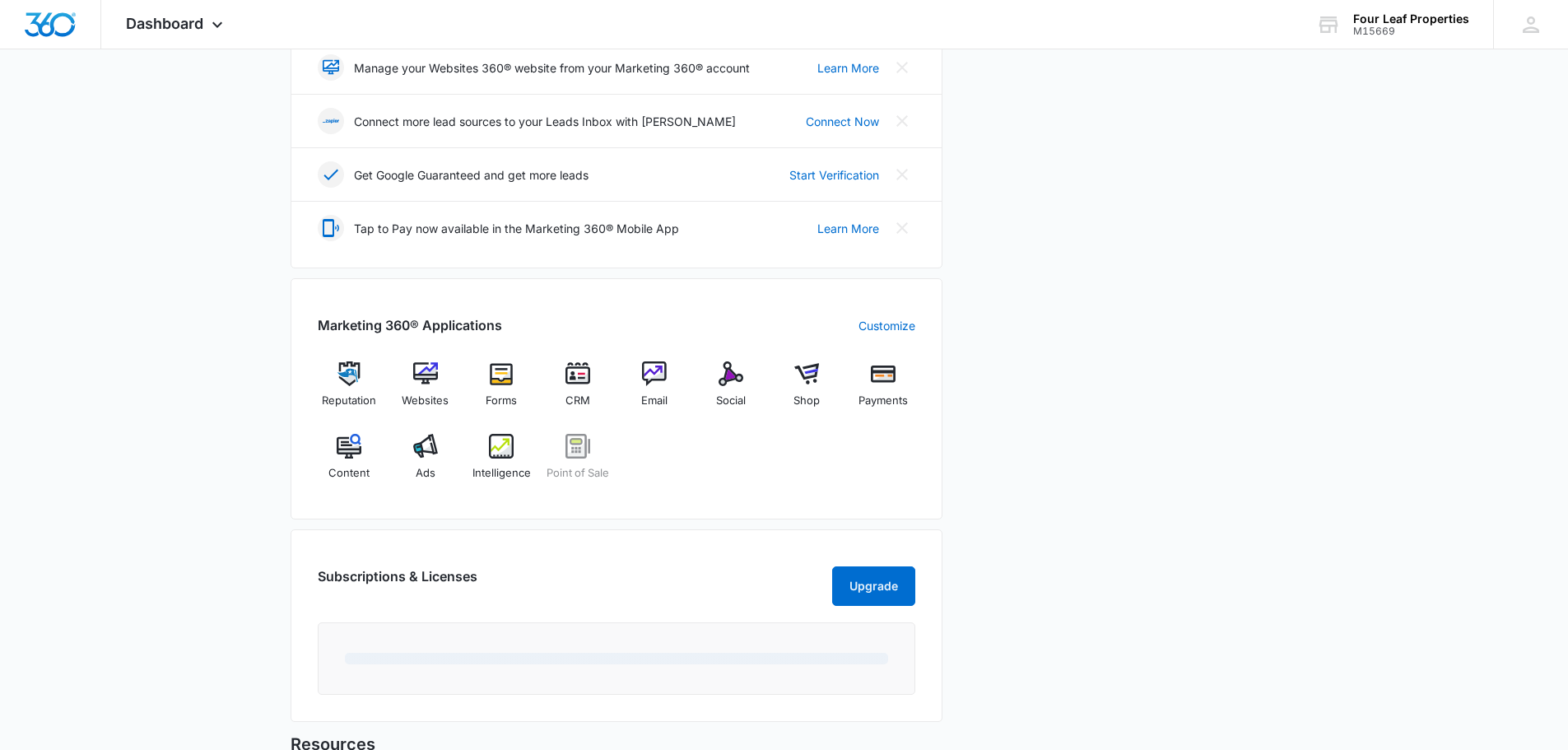
scroll to position [411, 0]
click at [569, 396] on span "CRM" at bounding box center [577, 400] width 24 height 16
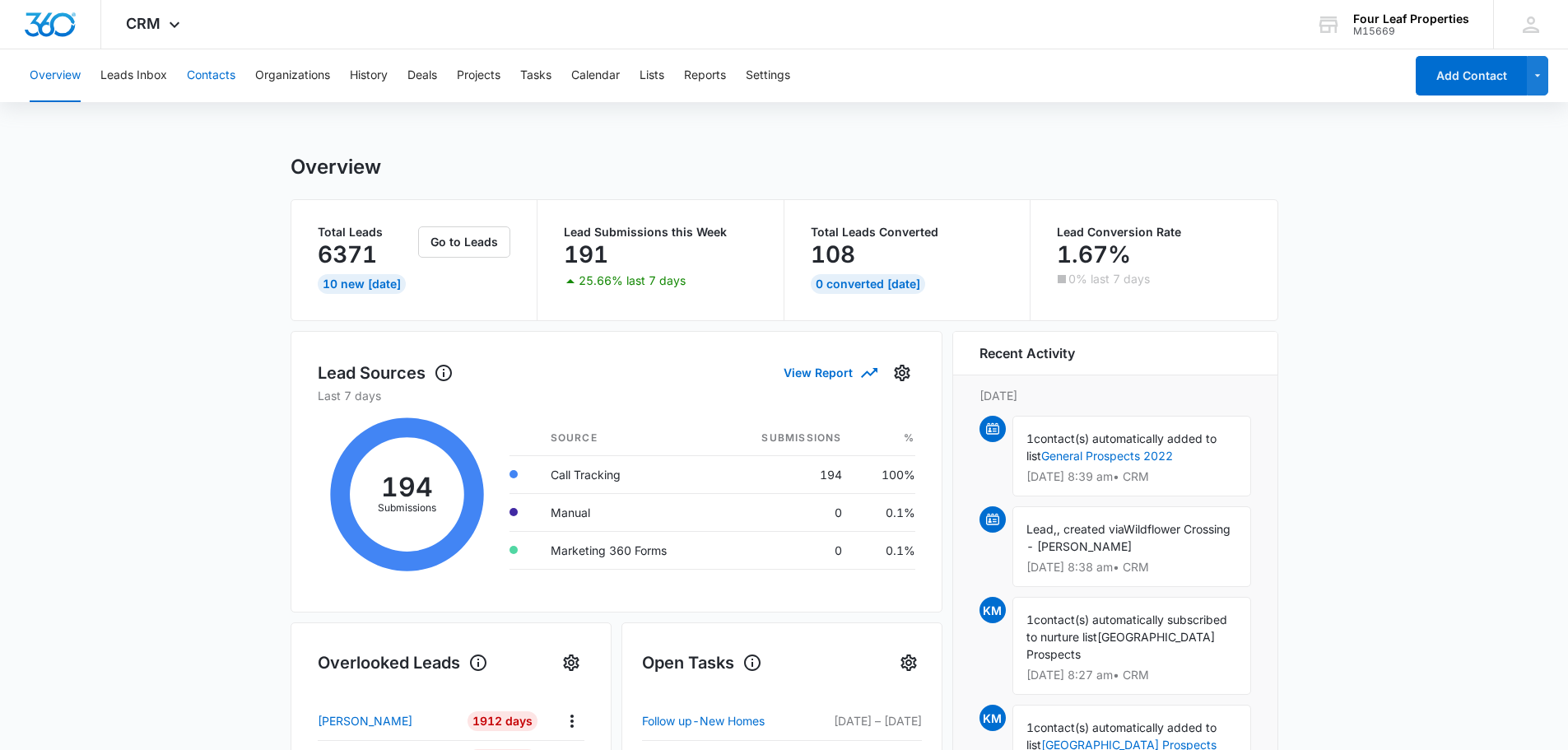
click at [204, 91] on button "Contacts" at bounding box center [212, 76] width 49 height 53
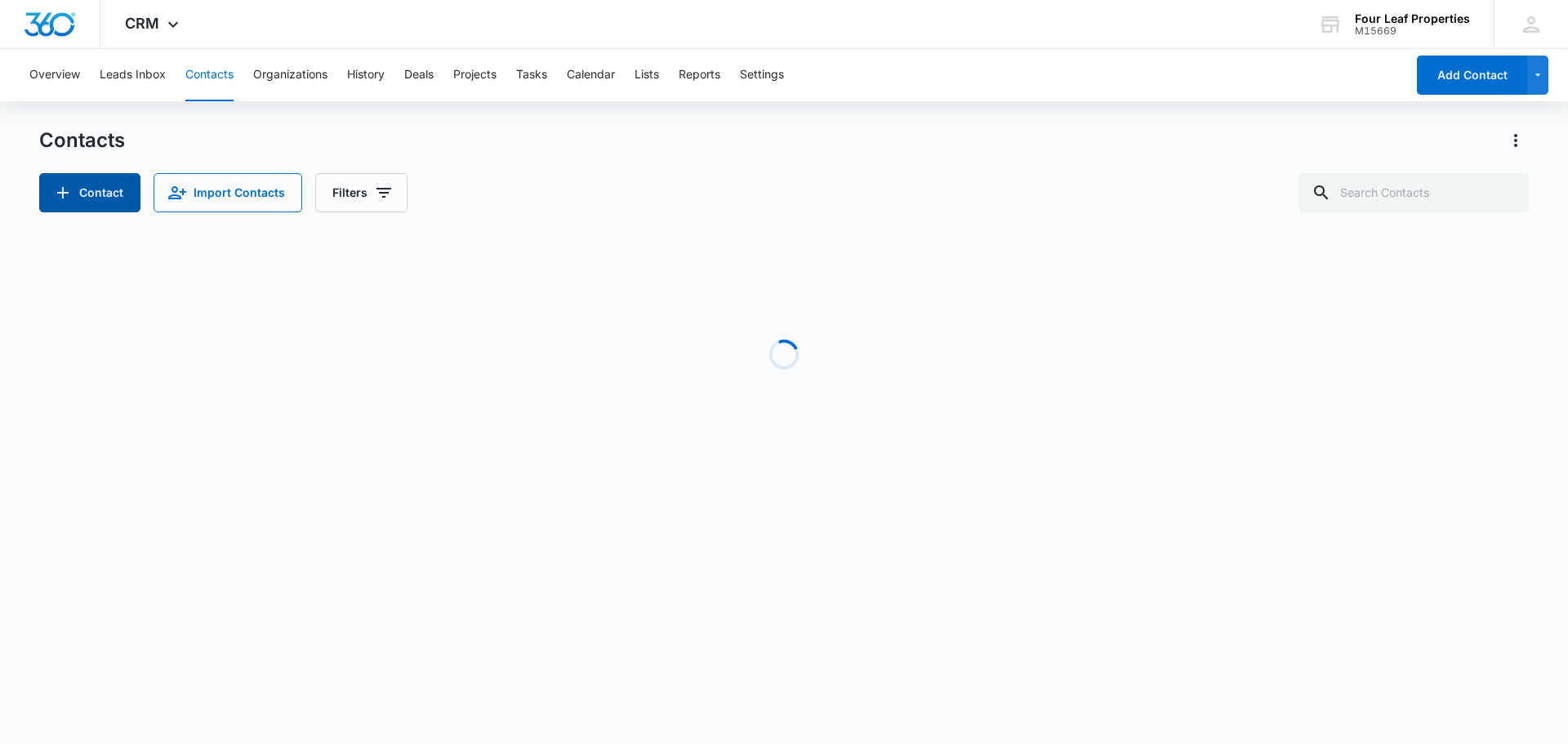
click at [113, 201] on button "Contact" at bounding box center [89, 193] width 101 height 39
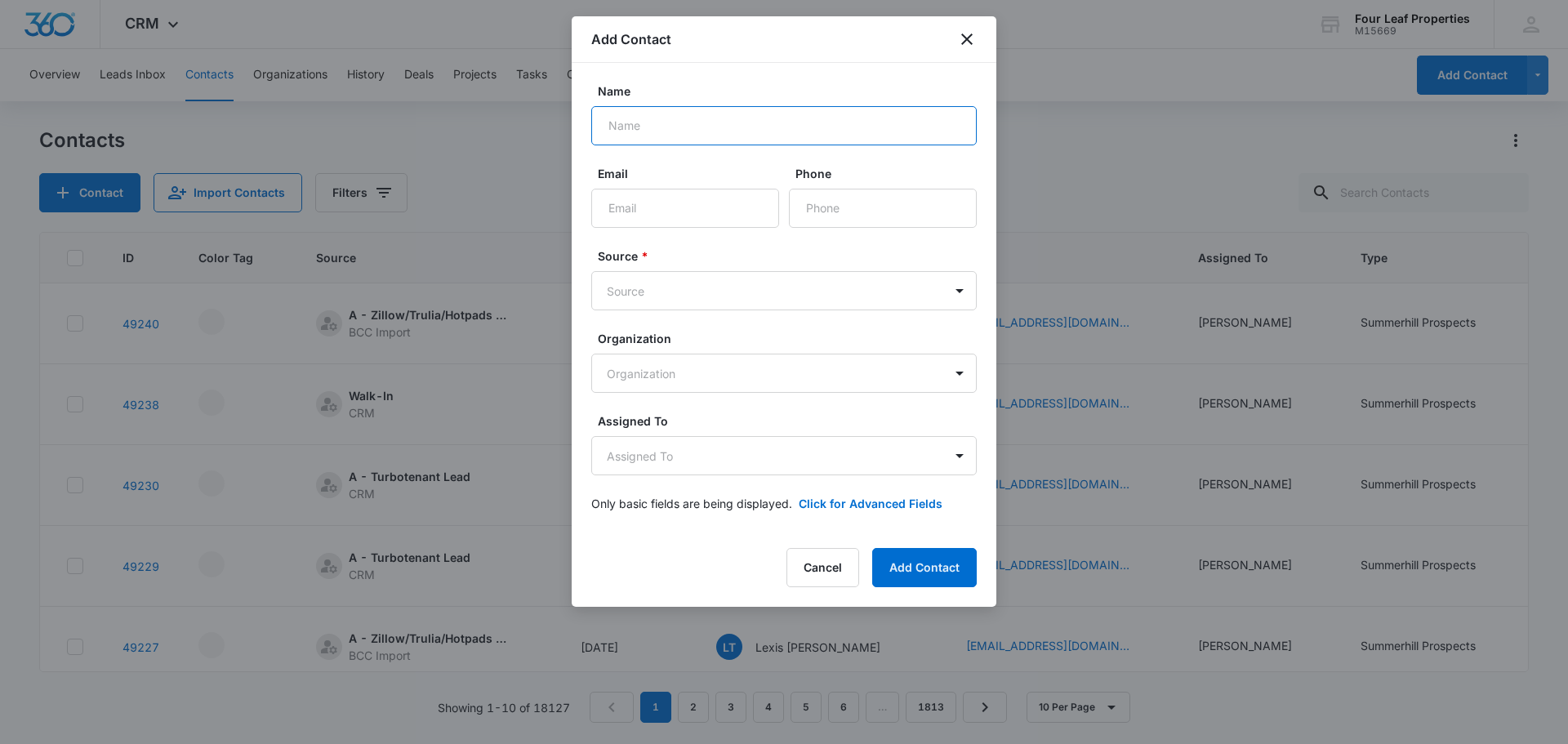
click at [735, 142] on input "Name" at bounding box center [784, 126] width 386 height 39
type input "l"
type input "[PERSON_NAME]"
click at [735, 219] on input "Email" at bounding box center [685, 208] width 188 height 39
paste input "[EMAIL_ADDRESS][DOMAIN_NAME]"
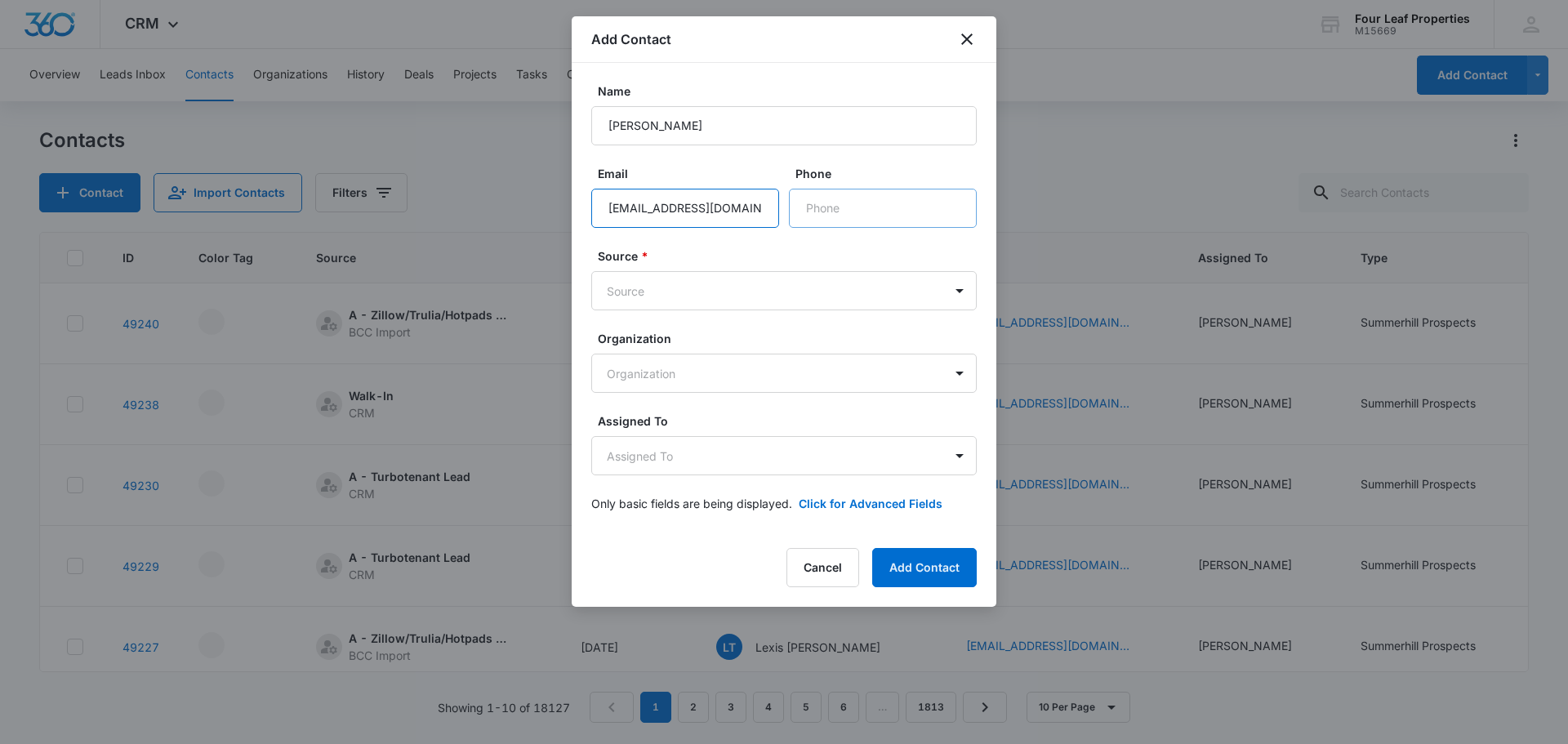
type input "[EMAIL_ADDRESS][DOMAIN_NAME]"
click at [899, 225] on input "Phone" at bounding box center [882, 208] width 188 height 39
type input "[PHONE_NUMBER]"
type input "z"
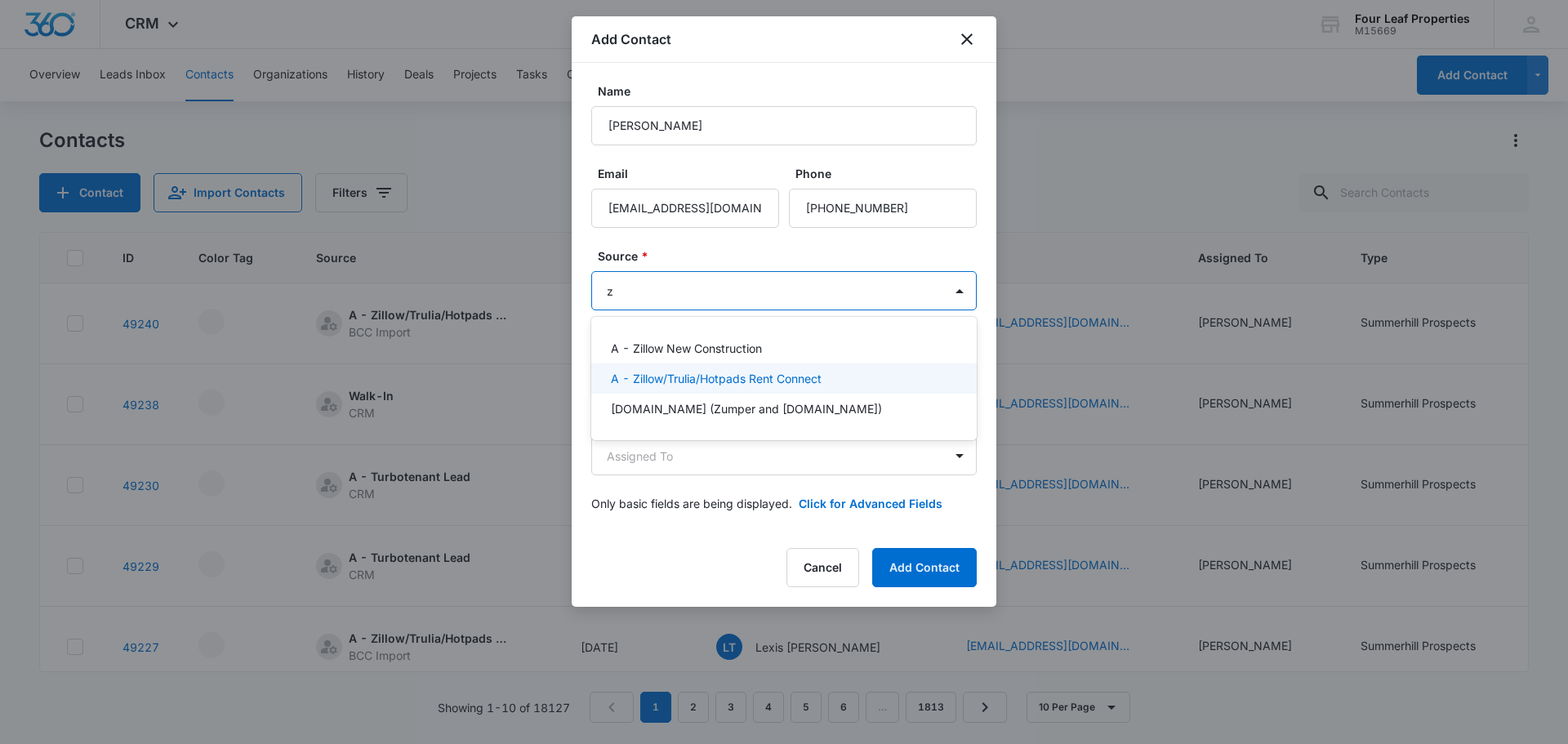
click at [731, 387] on div "A - Zillow/Trulia/Hotpads Rent Connect" at bounding box center [784, 379] width 386 height 30
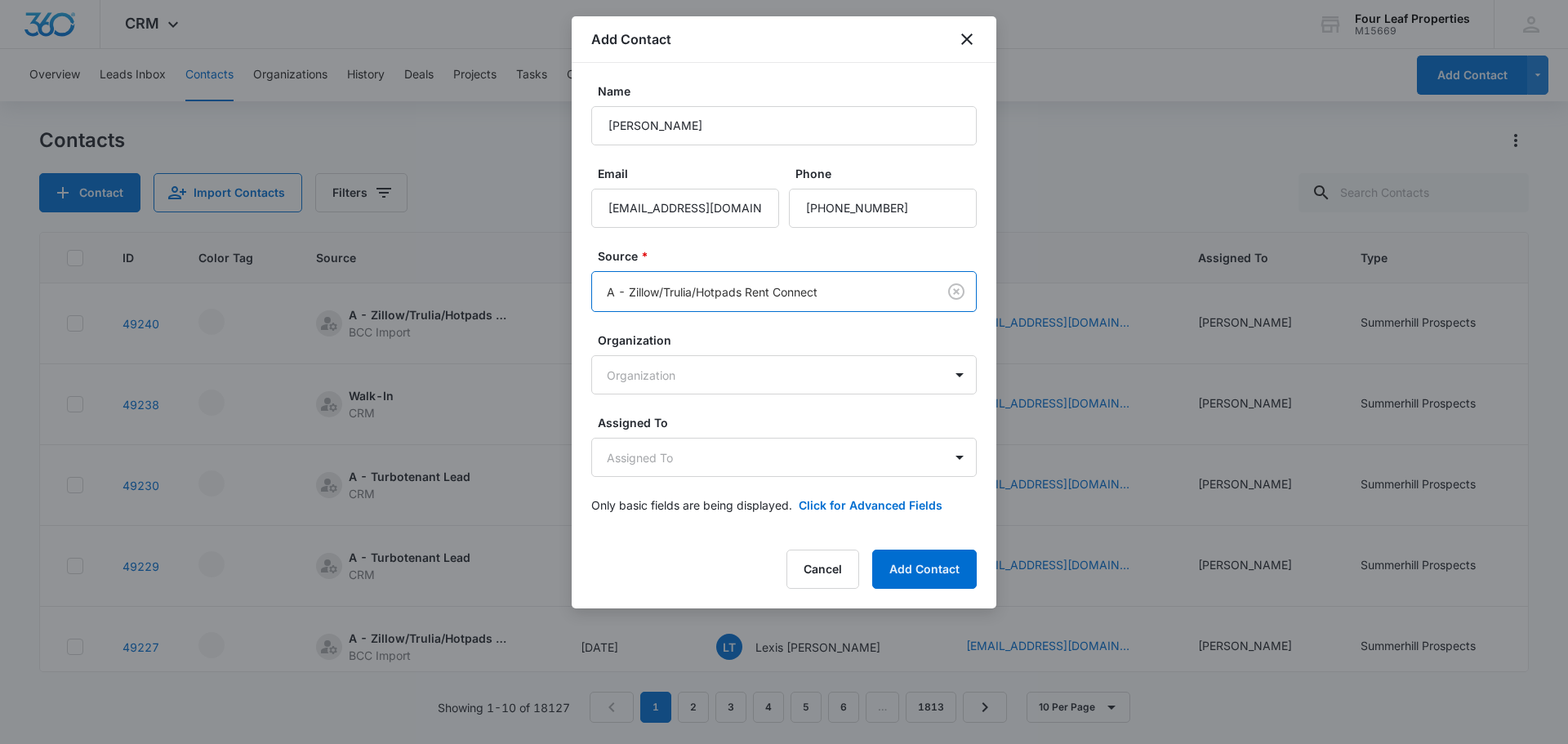
click at [705, 232] on form "Name Lexander Torres Email lextorres61@gmail.com Phone Source * option A - Zill…" at bounding box center [784, 307] width 386 height 451
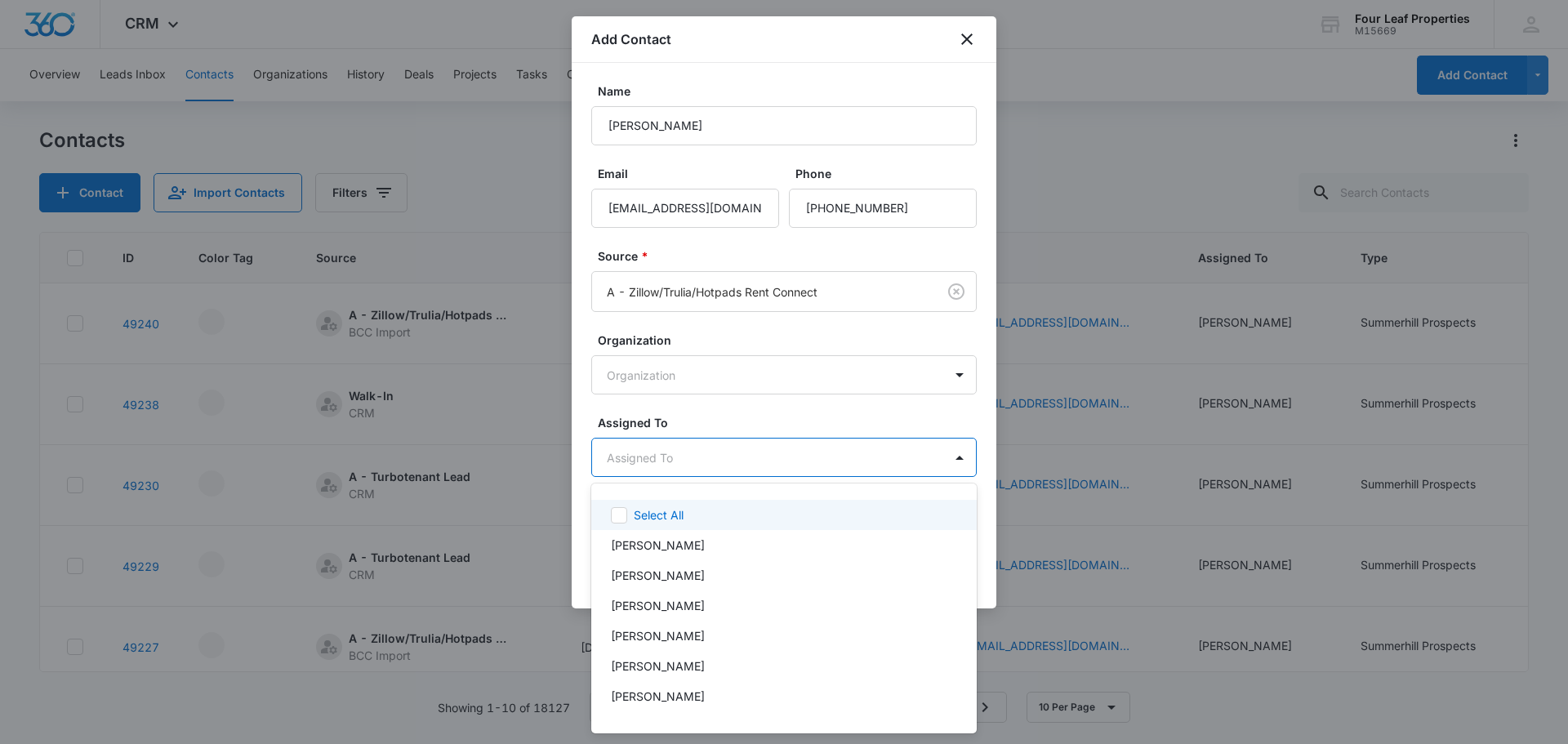
click at [689, 455] on body "CRM Apps Reputation Websites Forms CRM Email Social Shop Payments POS Content A…" at bounding box center [784, 372] width 1568 height 744
type input "fe"
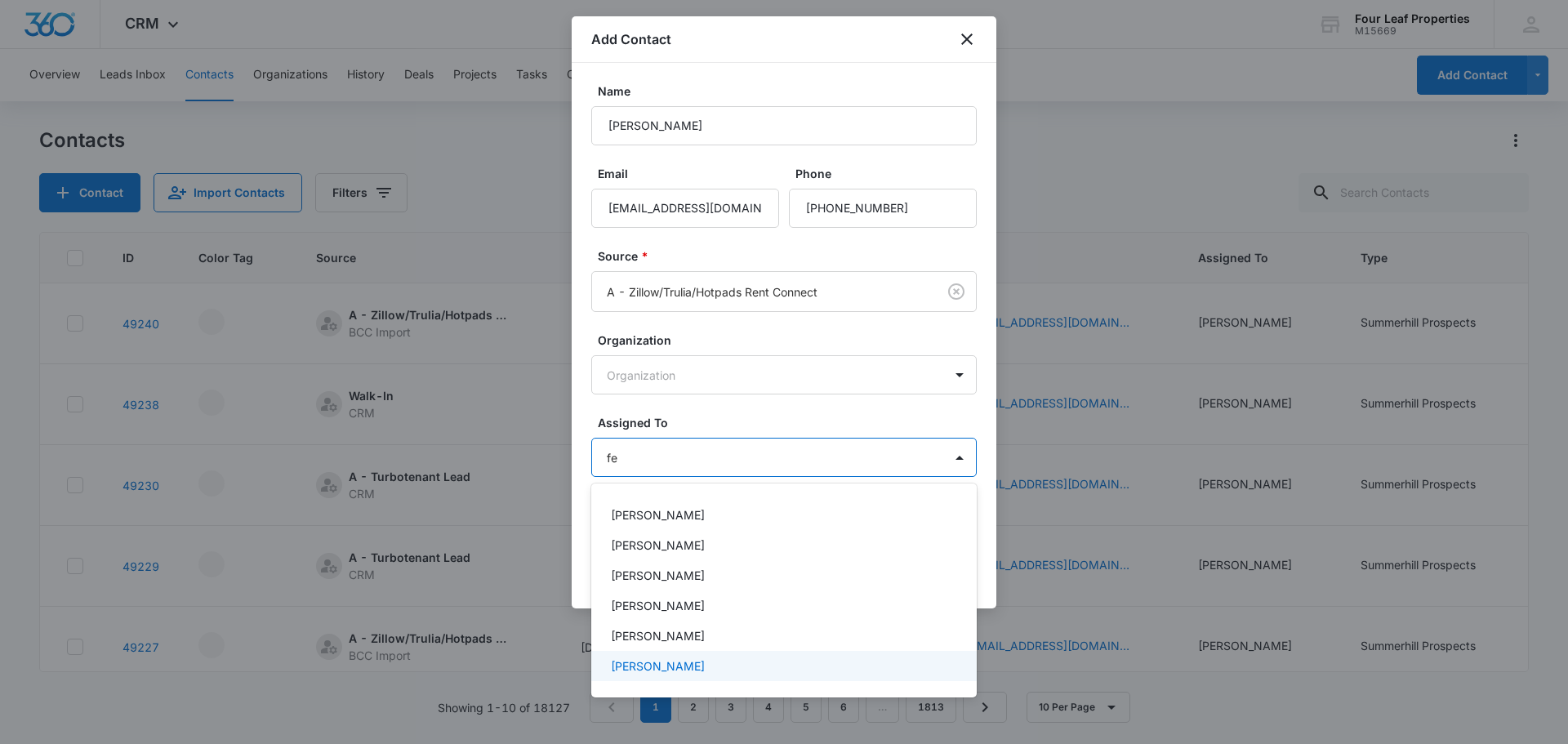
click at [661, 665] on p "[PERSON_NAME]" at bounding box center [657, 665] width 94 height 17
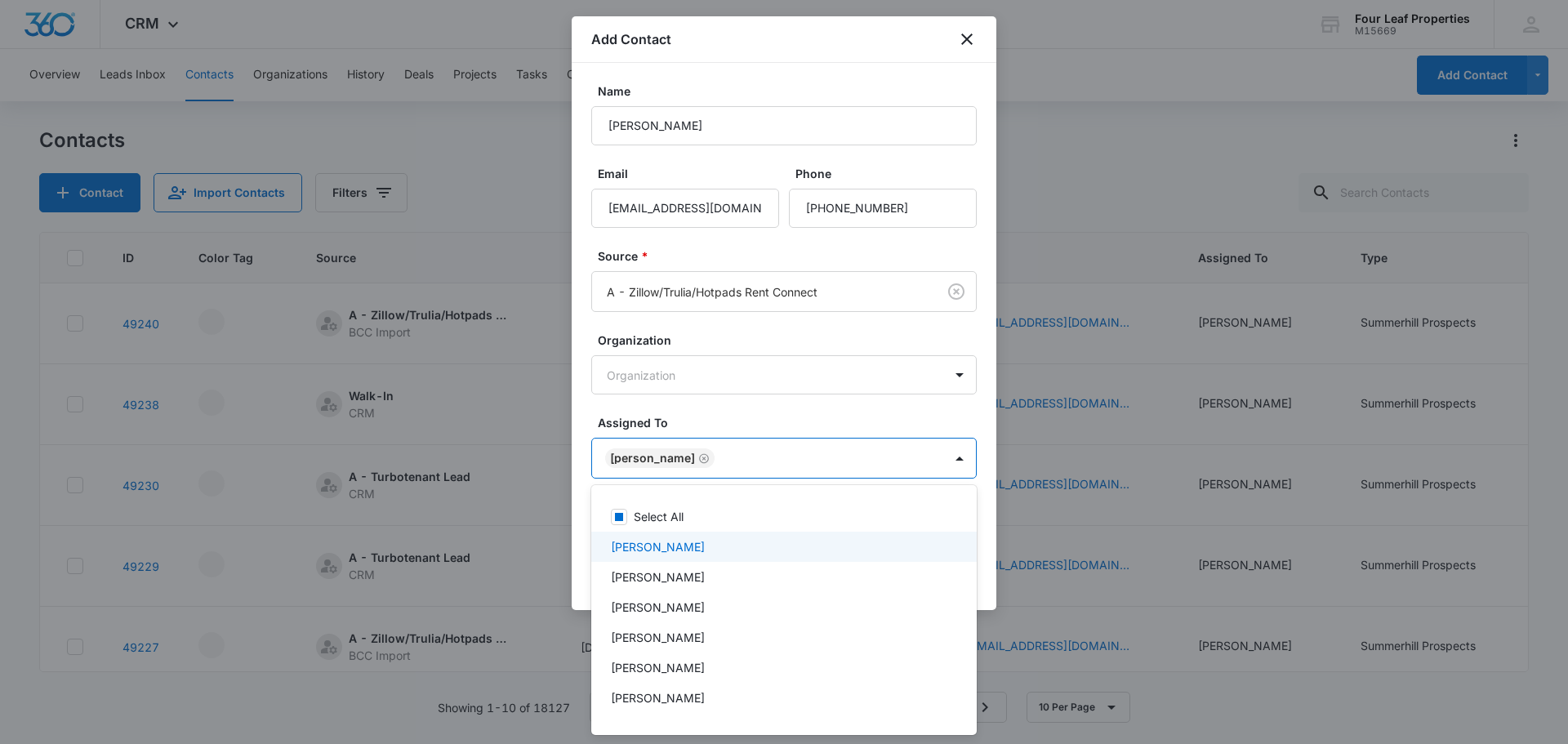
click at [734, 407] on div at bounding box center [784, 372] width 1568 height 744
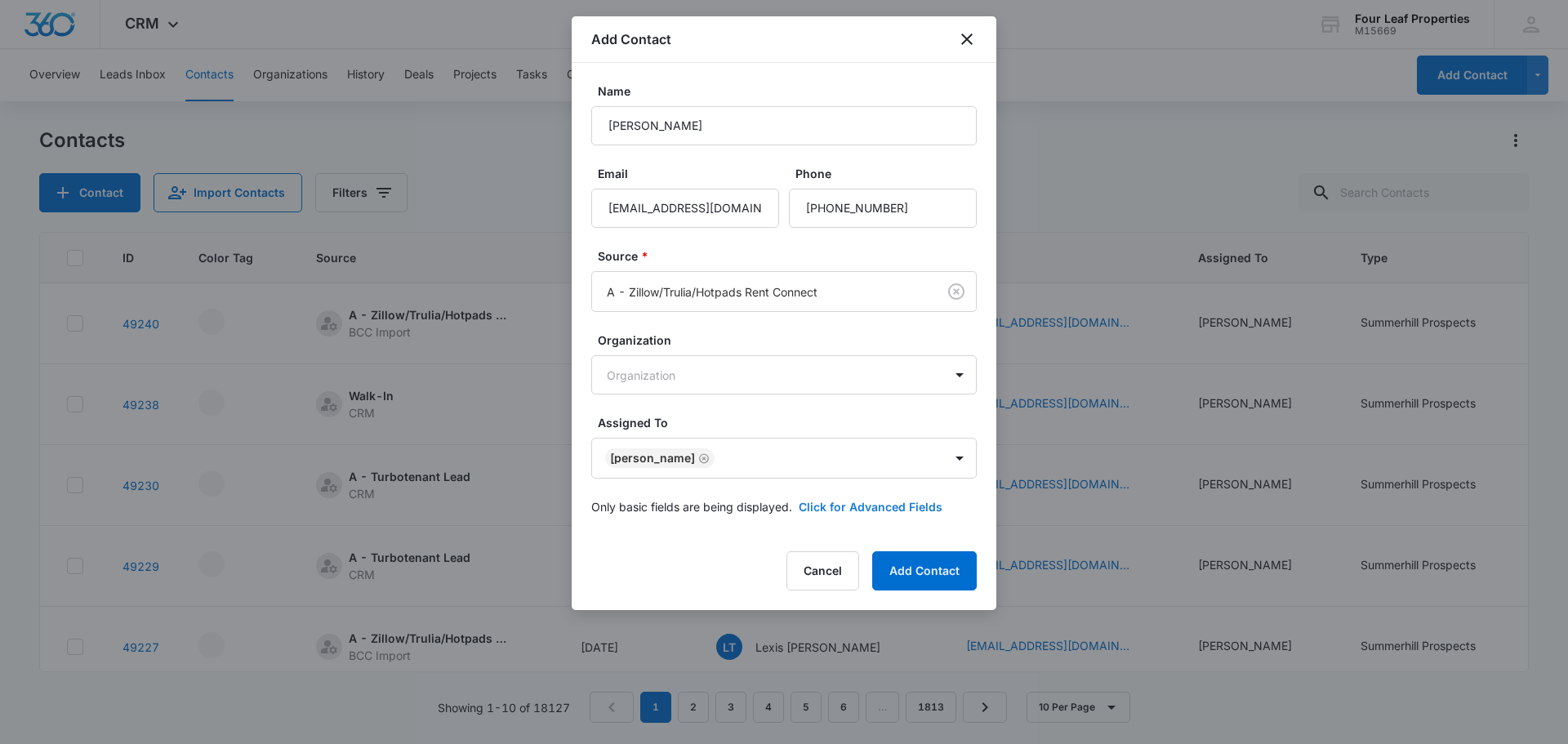
click at [884, 500] on button "Click for Advanced Fields" at bounding box center [870, 506] width 144 height 17
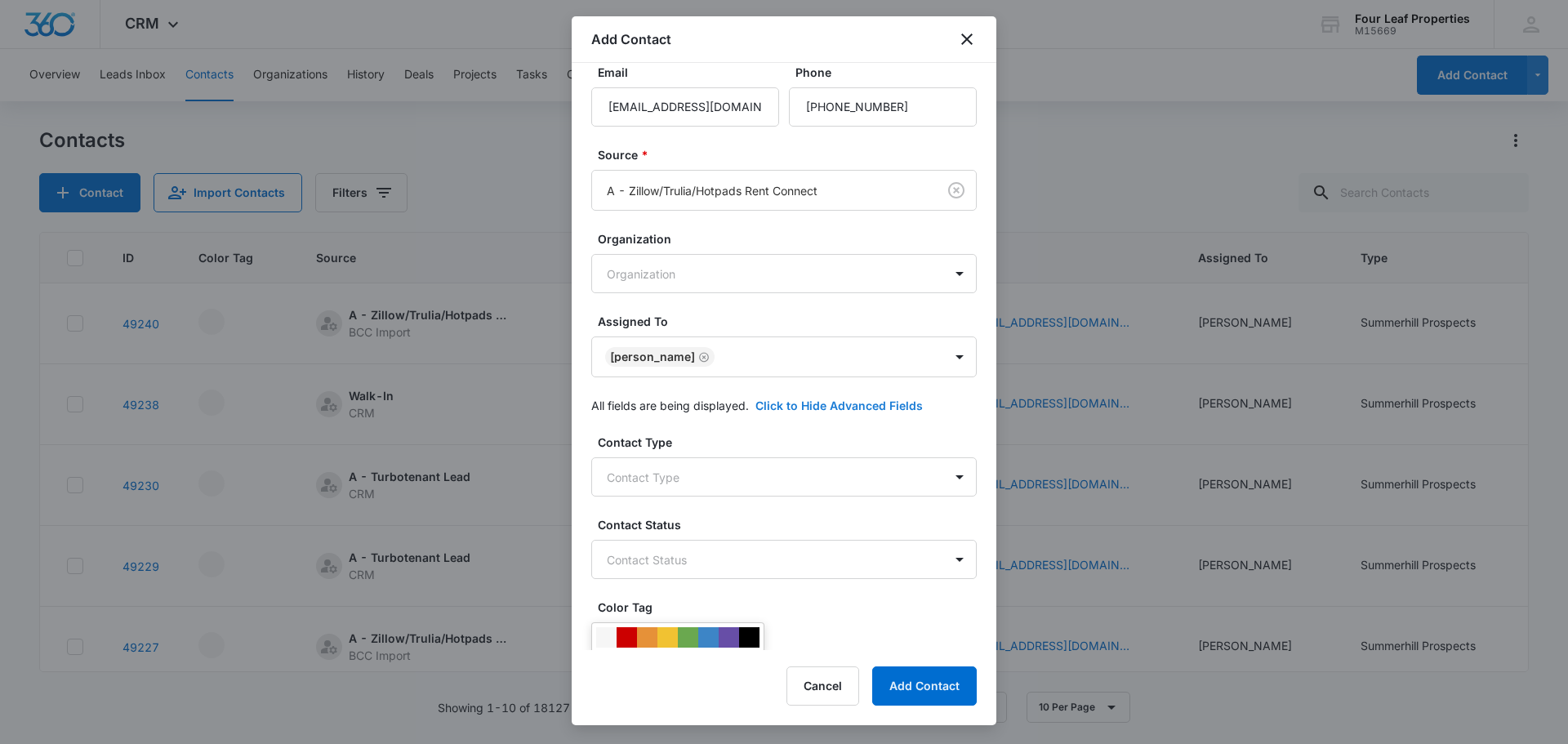
scroll to position [245, 0]
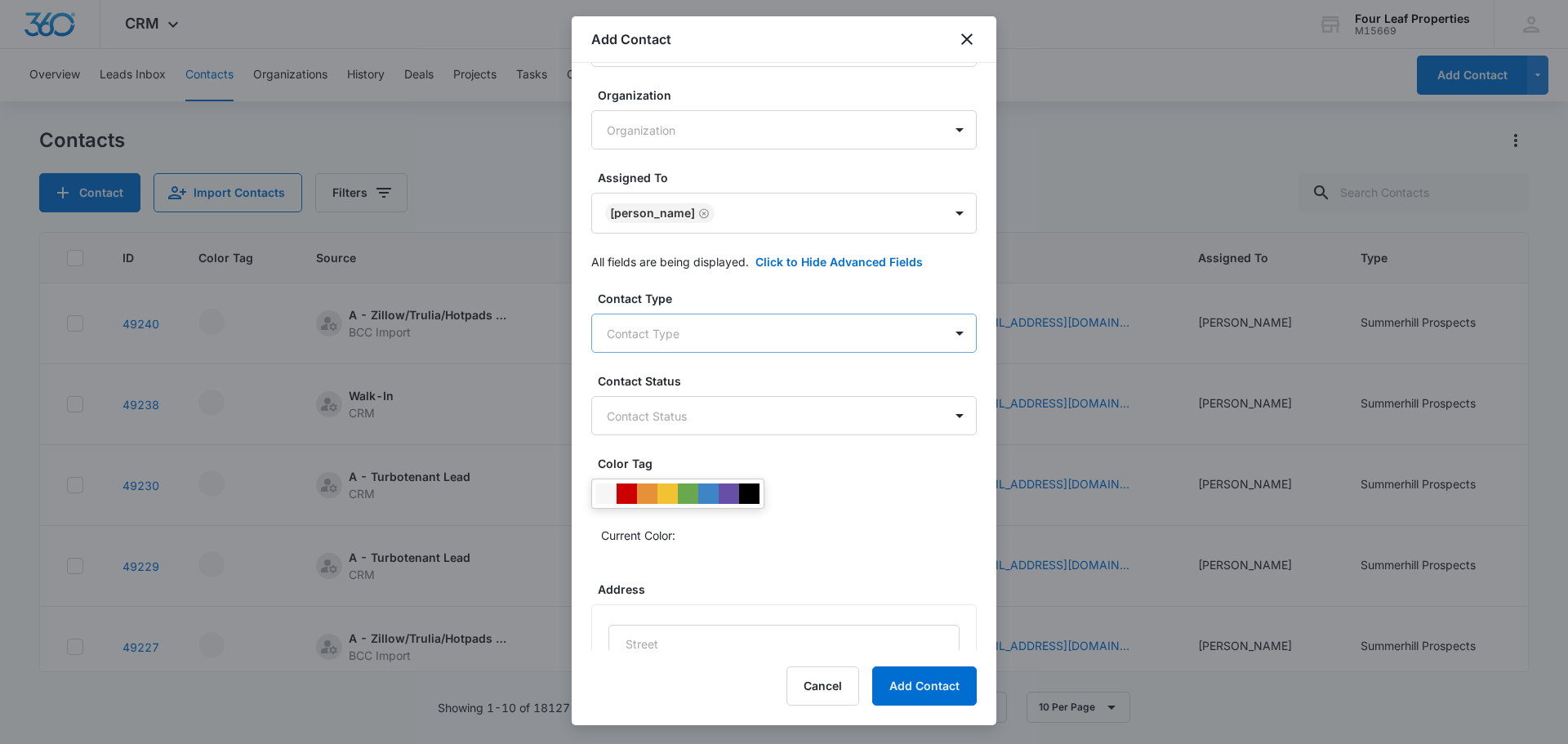
click at [677, 330] on body "CRM Apps Reputation Websites Forms CRM Email Social Shop Payments POS Content A…" at bounding box center [784, 372] width 1568 height 744
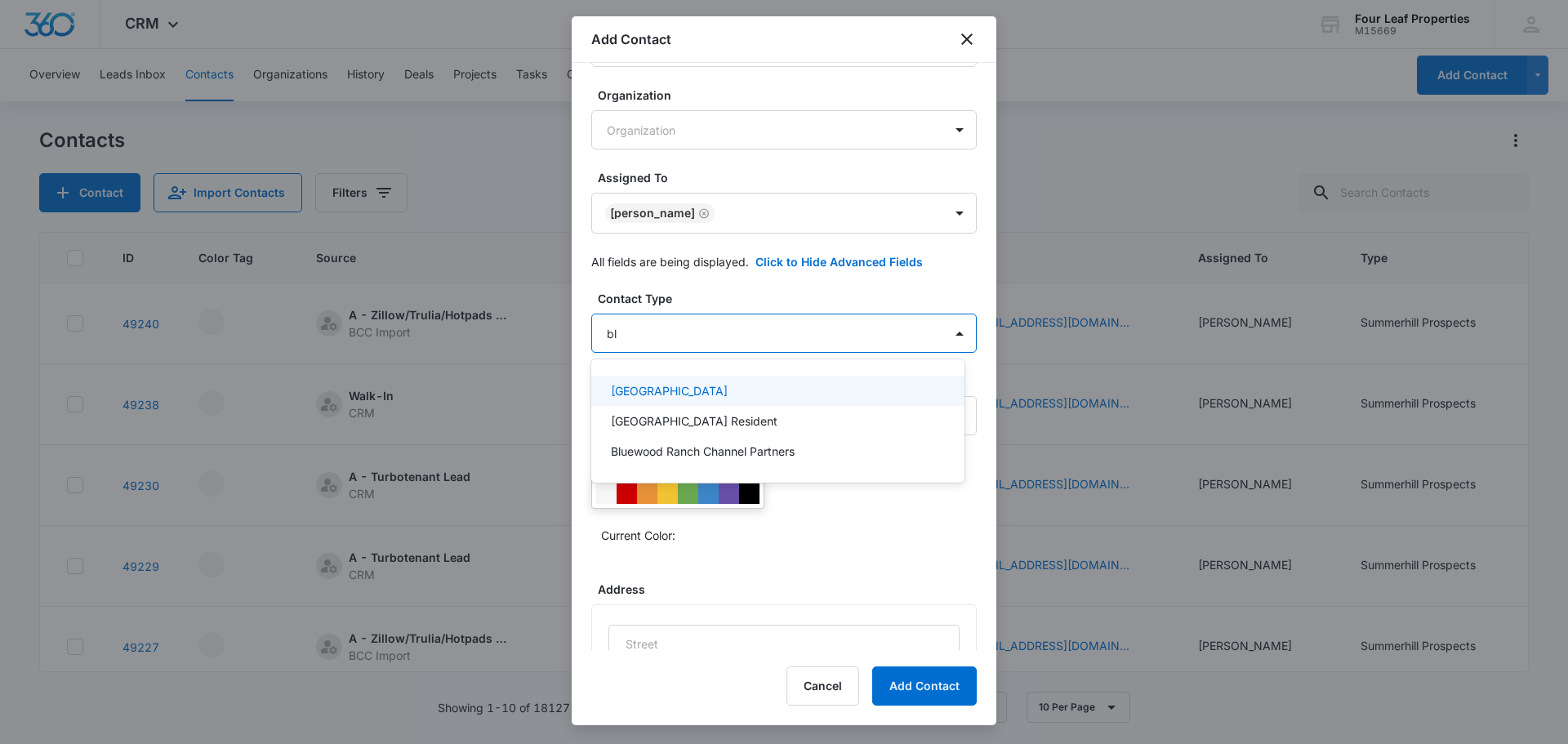
type input "blu"
click at [712, 383] on p "[GEOGRAPHIC_DATA]" at bounding box center [669, 390] width 117 height 17
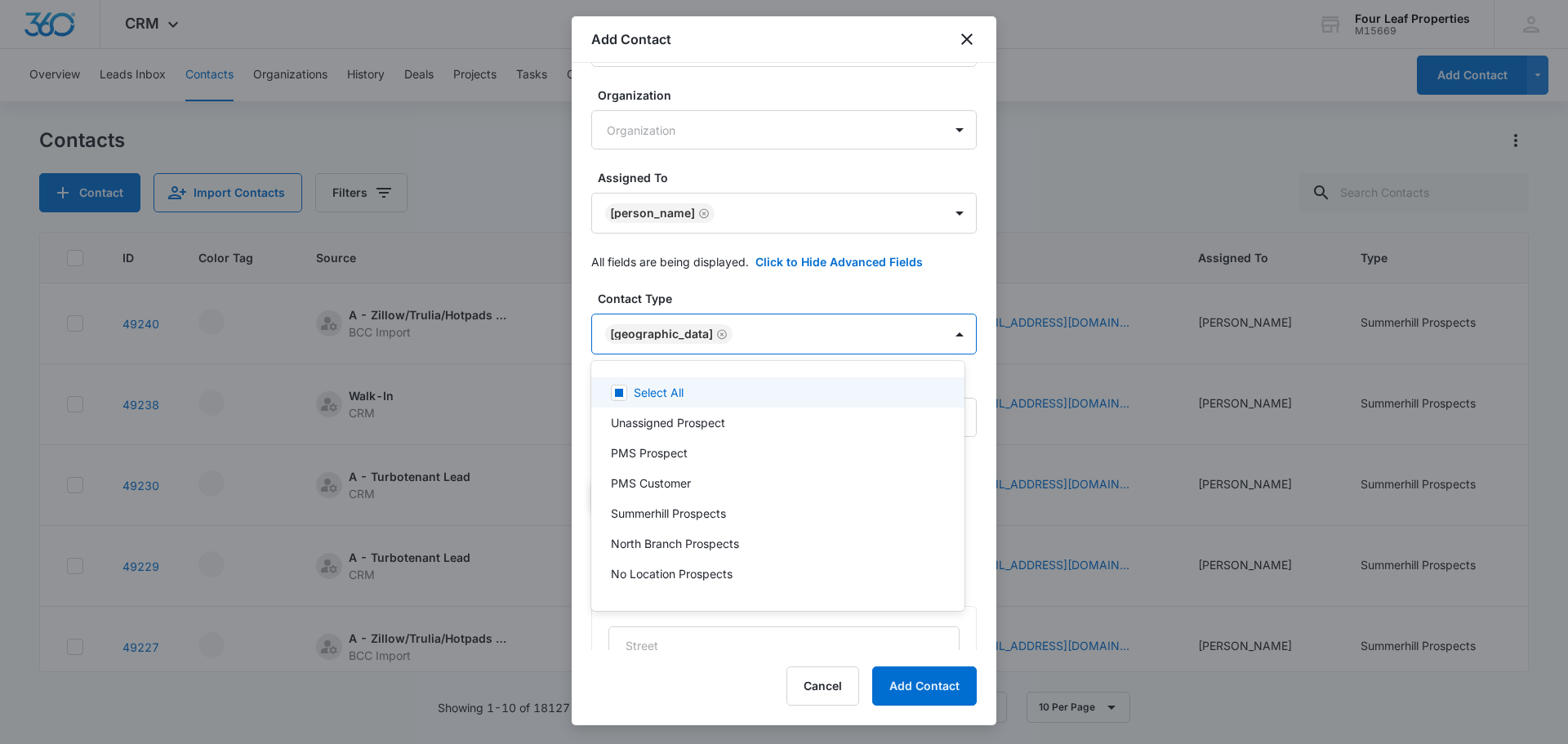
click at [699, 292] on div at bounding box center [784, 372] width 1568 height 744
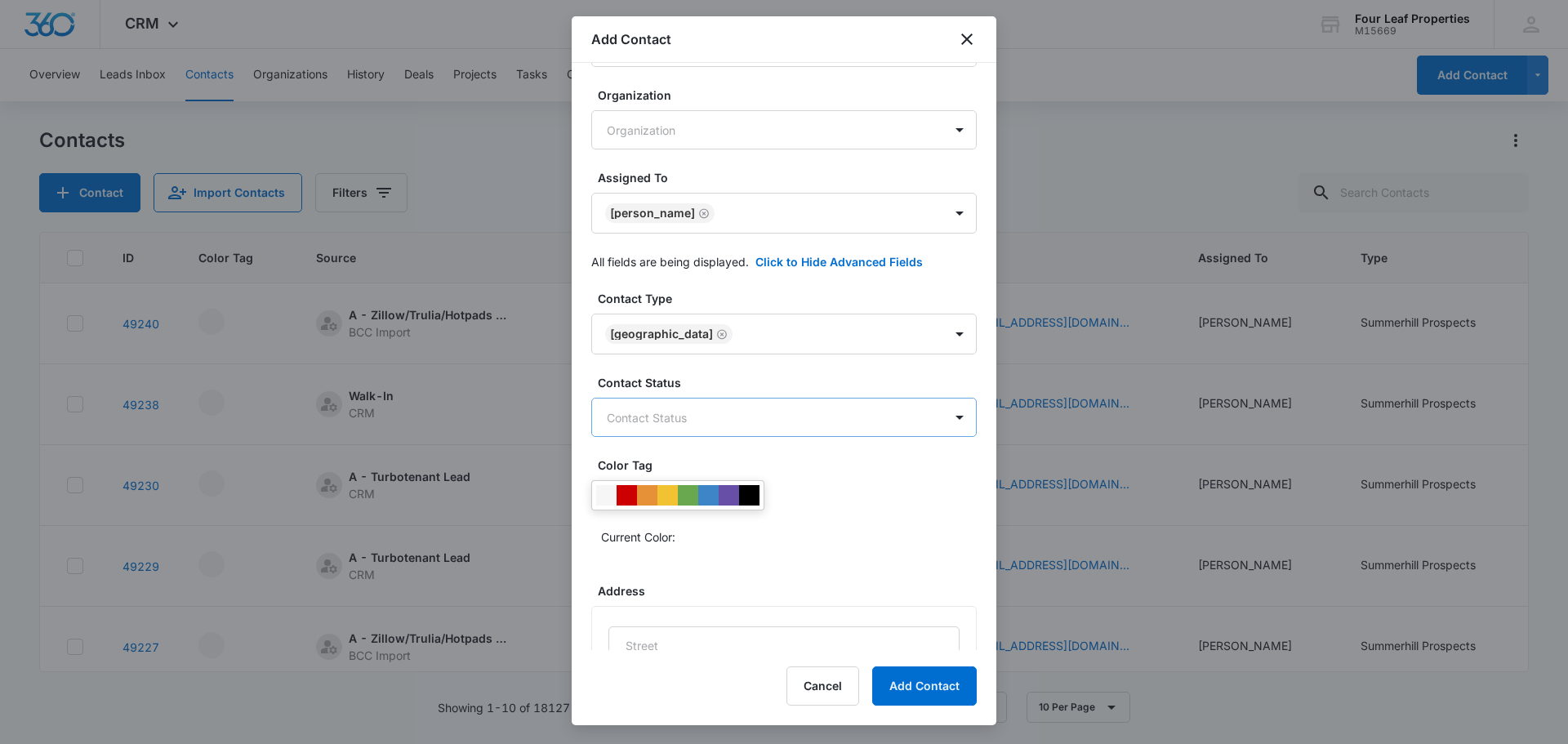
click at [691, 418] on body "CRM Apps Reputation Websites Forms CRM Email Social Shop Payments POS Content A…" at bounding box center [784, 372] width 1568 height 744
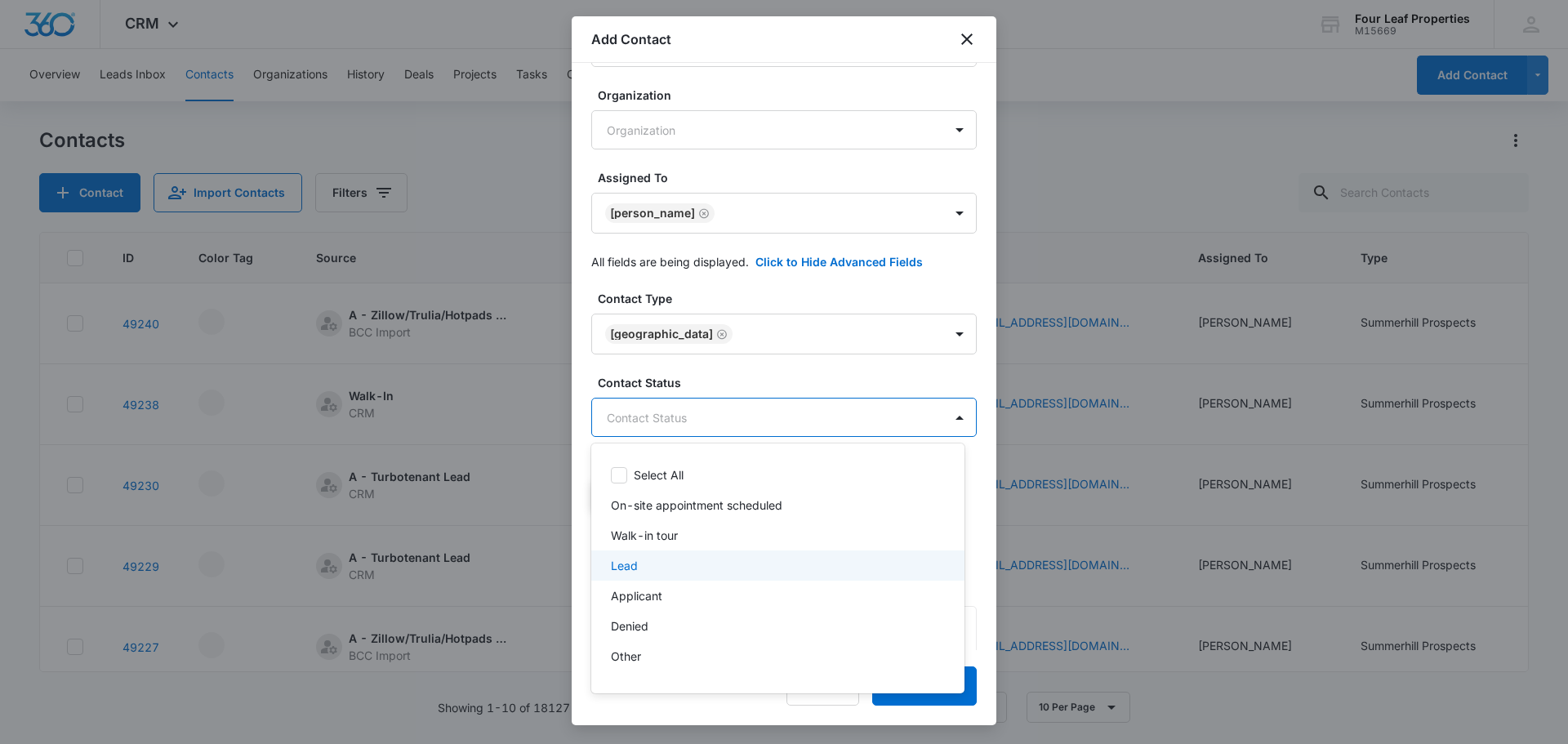
click at [653, 564] on div "Lead" at bounding box center [776, 565] width 330 height 17
click at [761, 361] on div at bounding box center [784, 372] width 1568 height 744
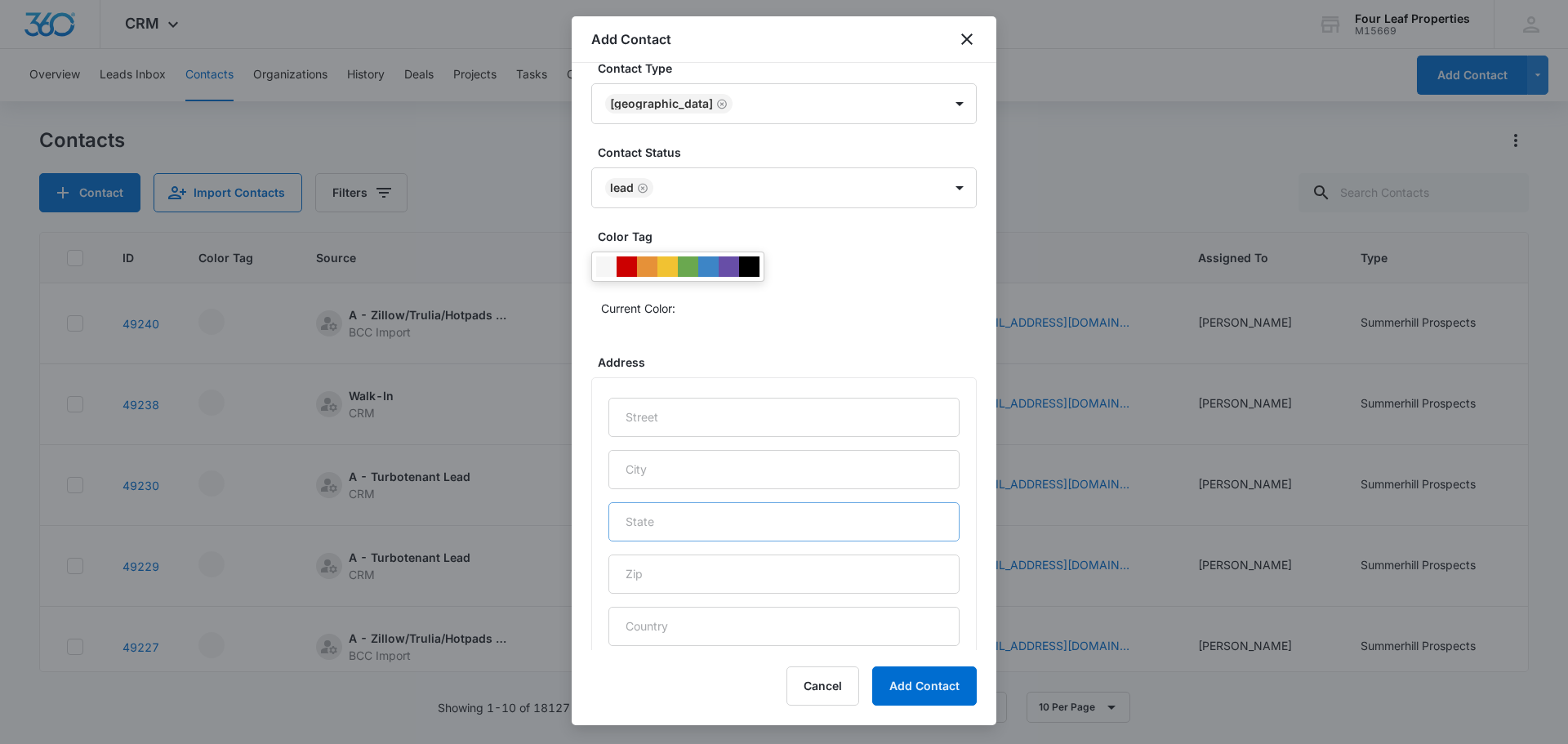
scroll to position [651, 0]
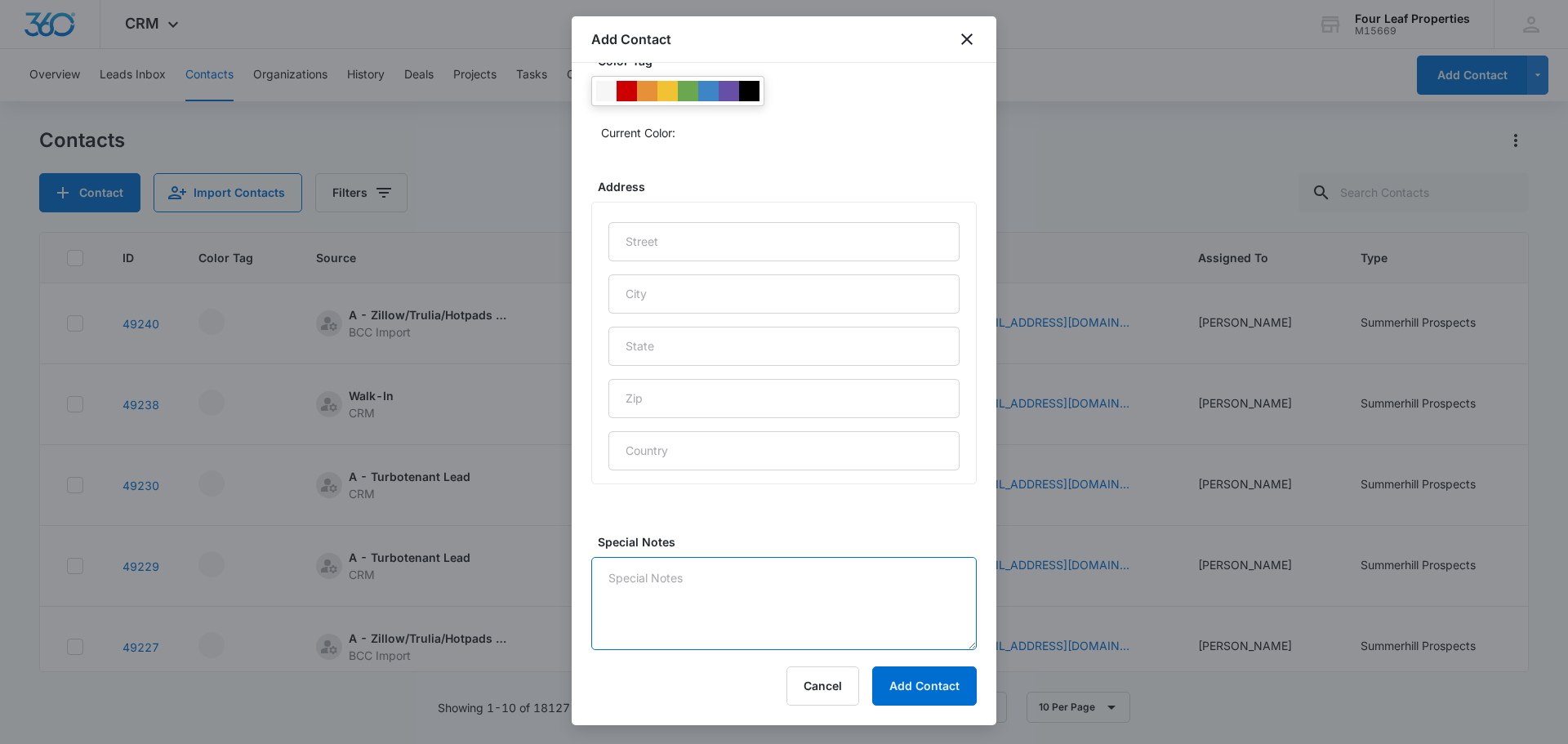
click at [719, 597] on textarea "Special Notes" at bounding box center [784, 604] width 386 height 93
type textarea "Called Text Emailed"
click at [949, 698] on button "Add Contact" at bounding box center [924, 686] width 104 height 39
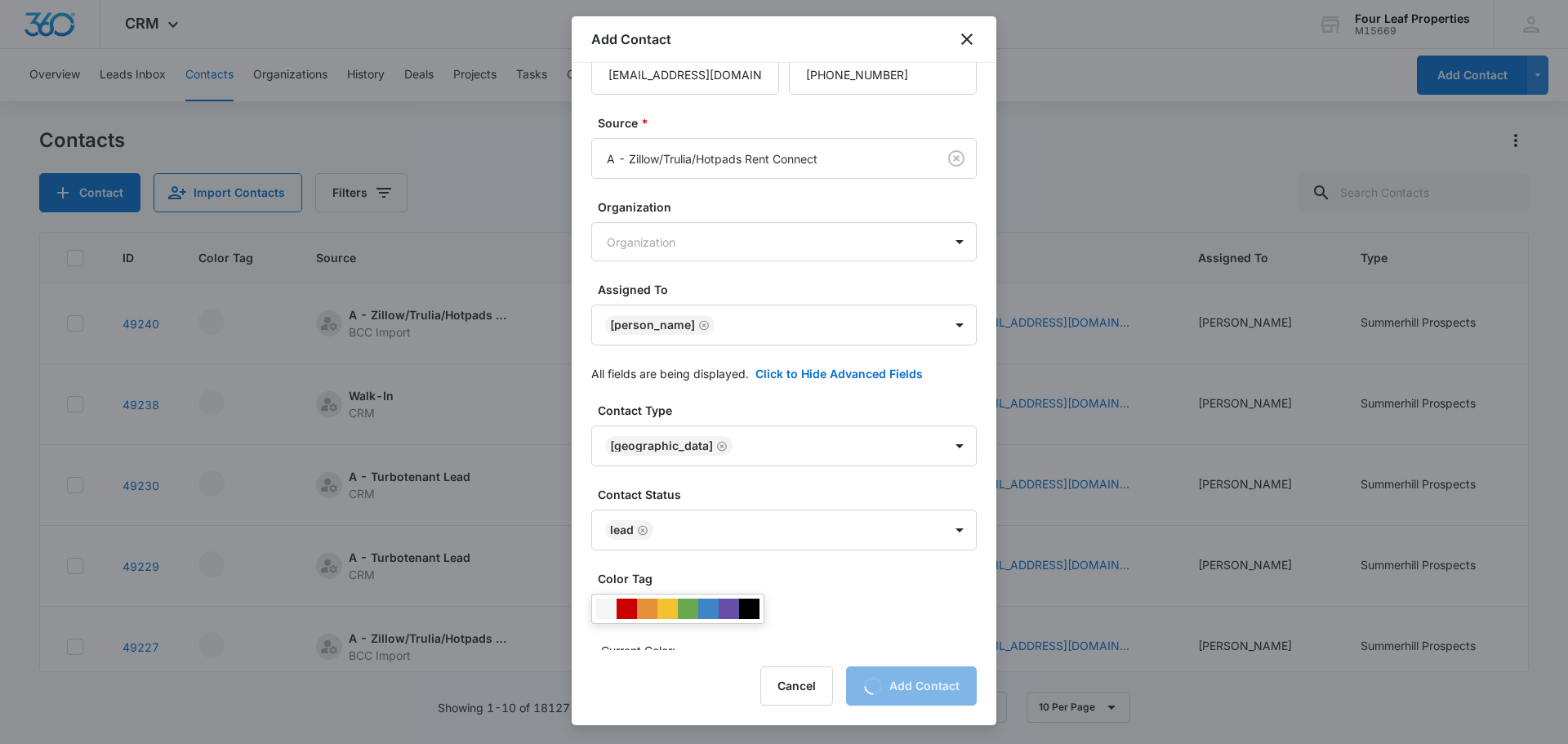
scroll to position [79, 0]
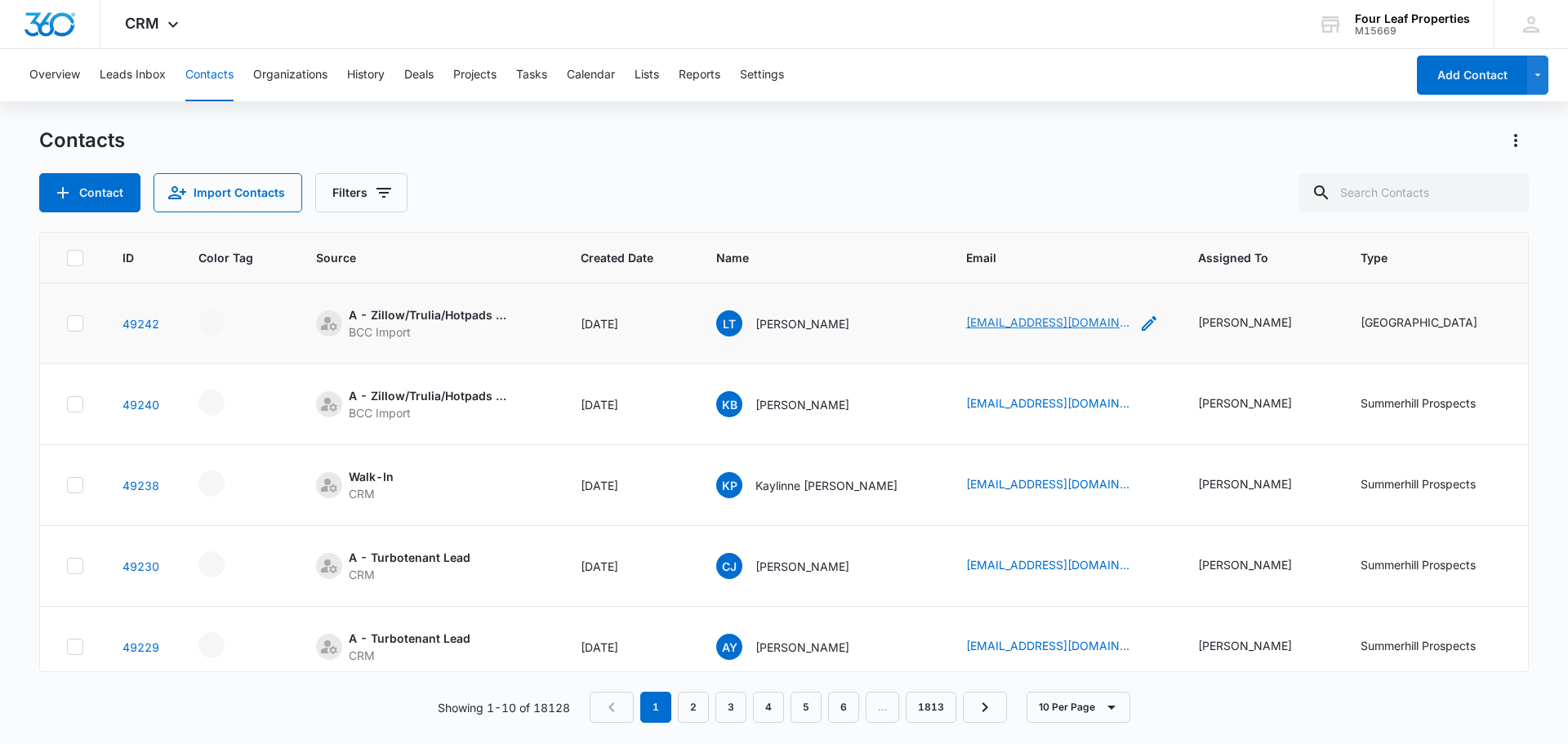
click at [966, 329] on link "[EMAIL_ADDRESS][DOMAIN_NAME]" at bounding box center [1047, 322] width 163 height 17
click at [994, 327] on link "[EMAIL_ADDRESS][DOMAIN_NAME]" at bounding box center [1047, 322] width 163 height 17
